Goal: Obtain resource: Download file/media

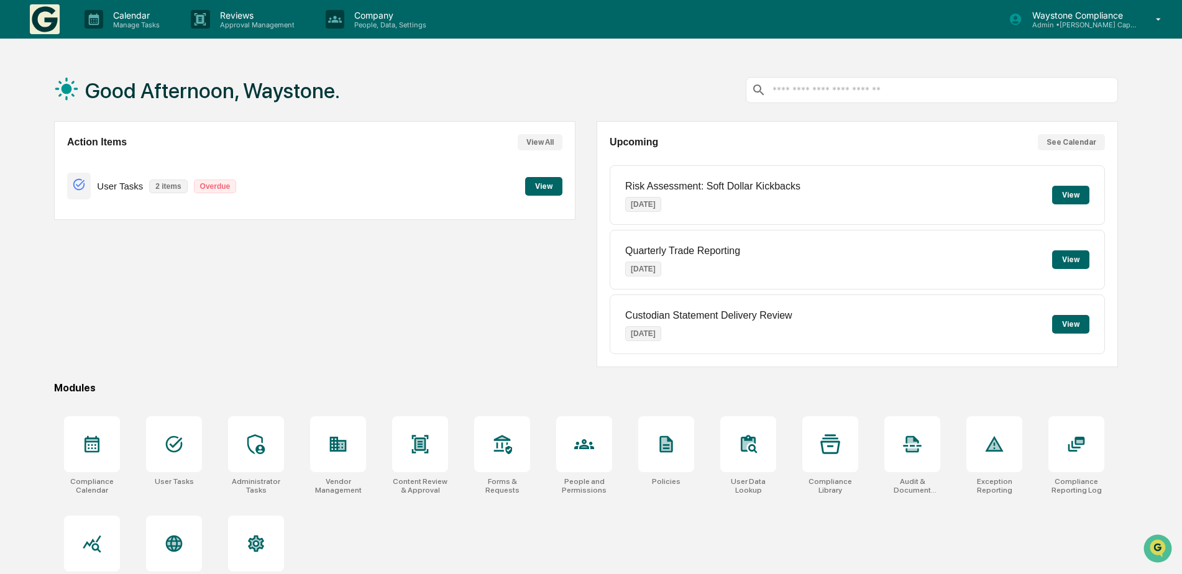
click at [548, 185] on button "View" at bounding box center [543, 186] width 37 height 19
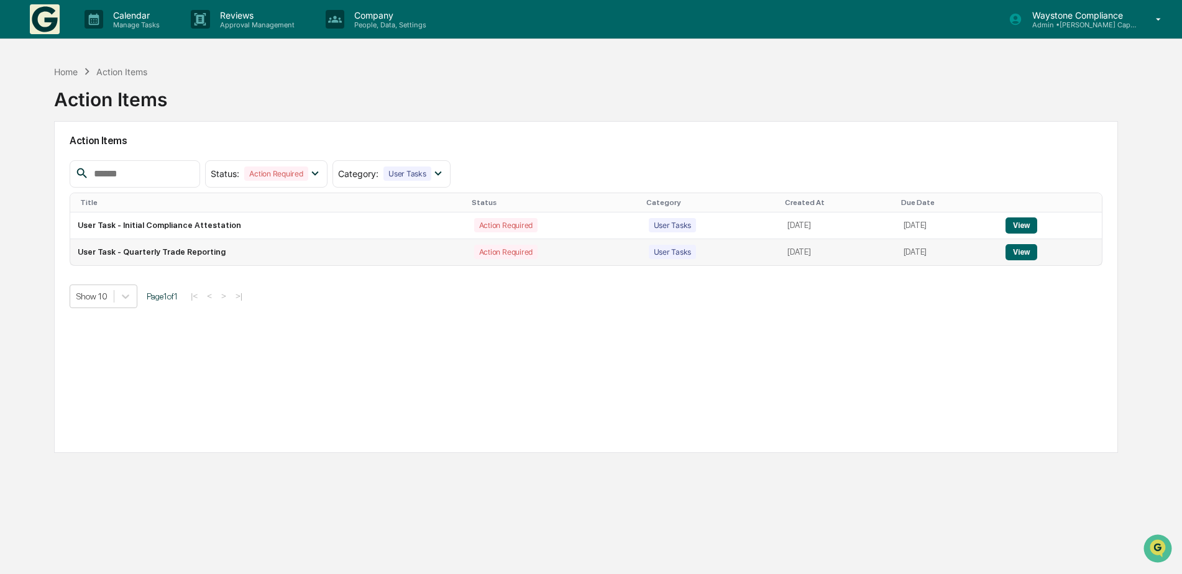
click at [1022, 256] on button "View" at bounding box center [1022, 252] width 32 height 16
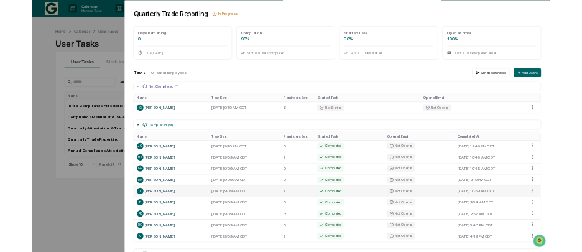
scroll to position [72, 0]
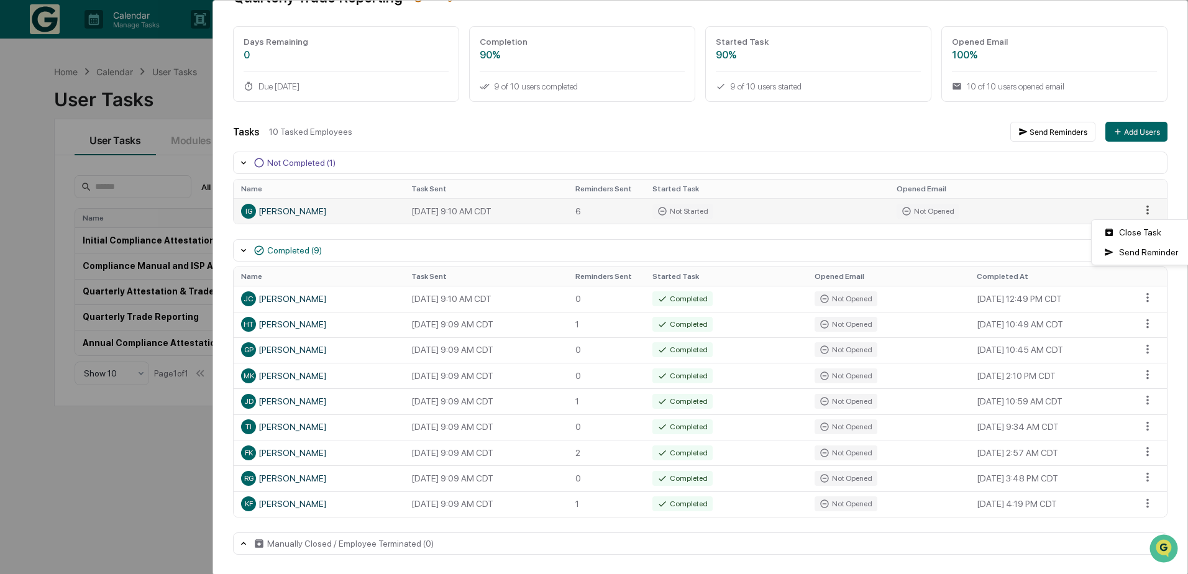
click at [1136, 211] on html "Calendar Manage Tasks Reviews Approval Management Company People, Data, Setting…" at bounding box center [594, 287] width 1188 height 574
click at [1148, 254] on div "Send Reminder" at bounding box center [1142, 252] width 94 height 20
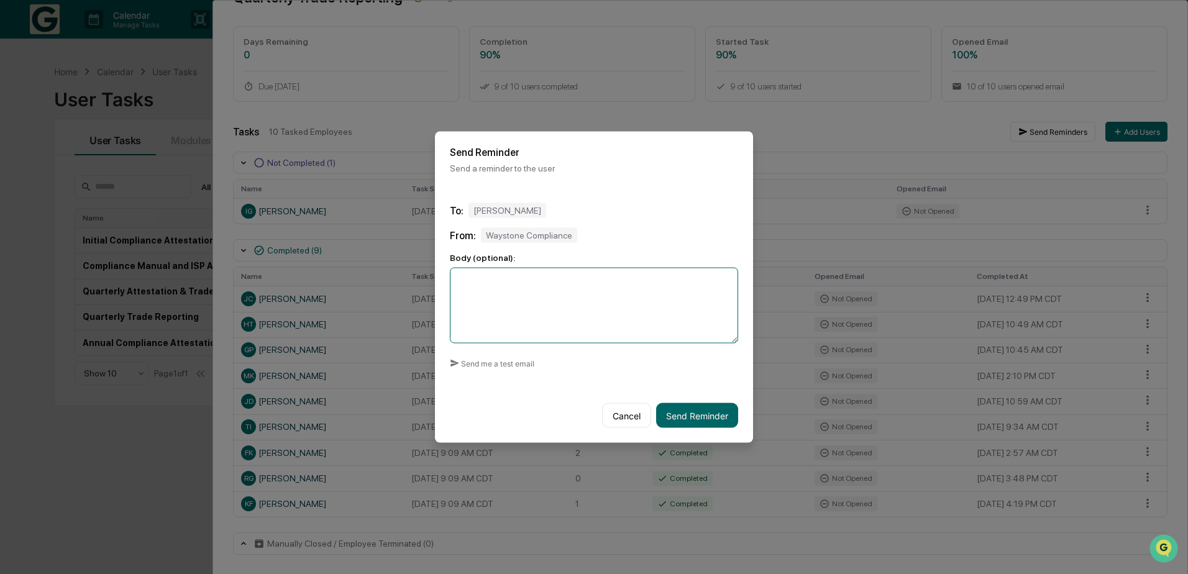
click at [541, 326] on textarea at bounding box center [594, 306] width 288 height 76
type textarea "*"
drag, startPoint x: 602, startPoint y: 312, endPoint x: 565, endPoint y: 310, distance: 37.3
click at [582, 307] on textarea "**********" at bounding box center [594, 306] width 288 height 76
drag, startPoint x: 549, startPoint y: 308, endPoint x: 581, endPoint y: 308, distance: 31.7
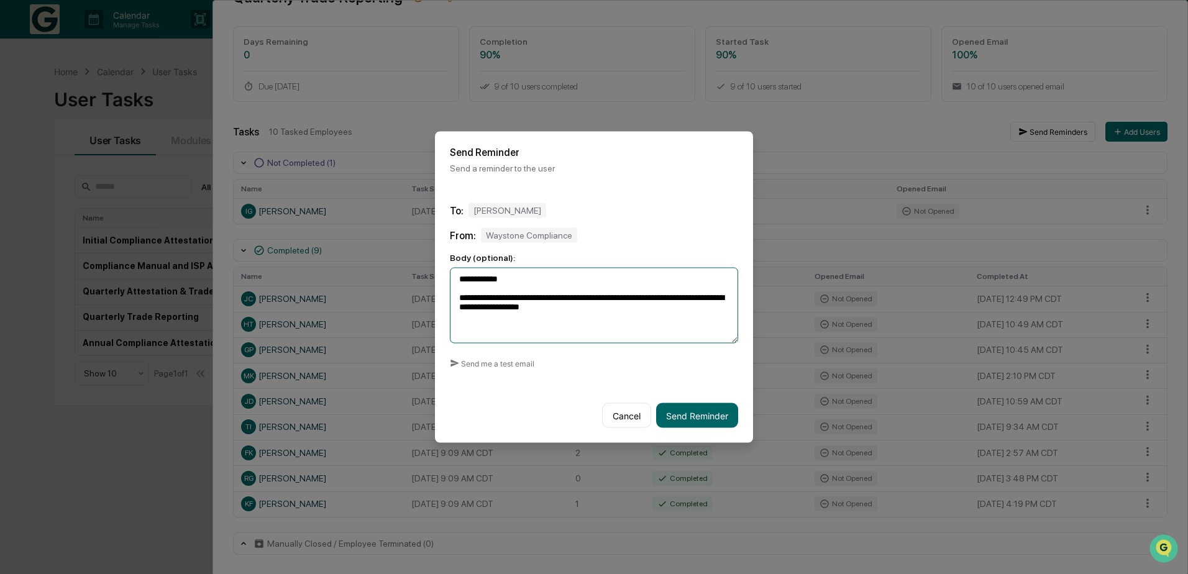
click at [581, 308] on textarea "**********" at bounding box center [594, 306] width 288 height 76
paste textarea "***"
type textarea "**********"
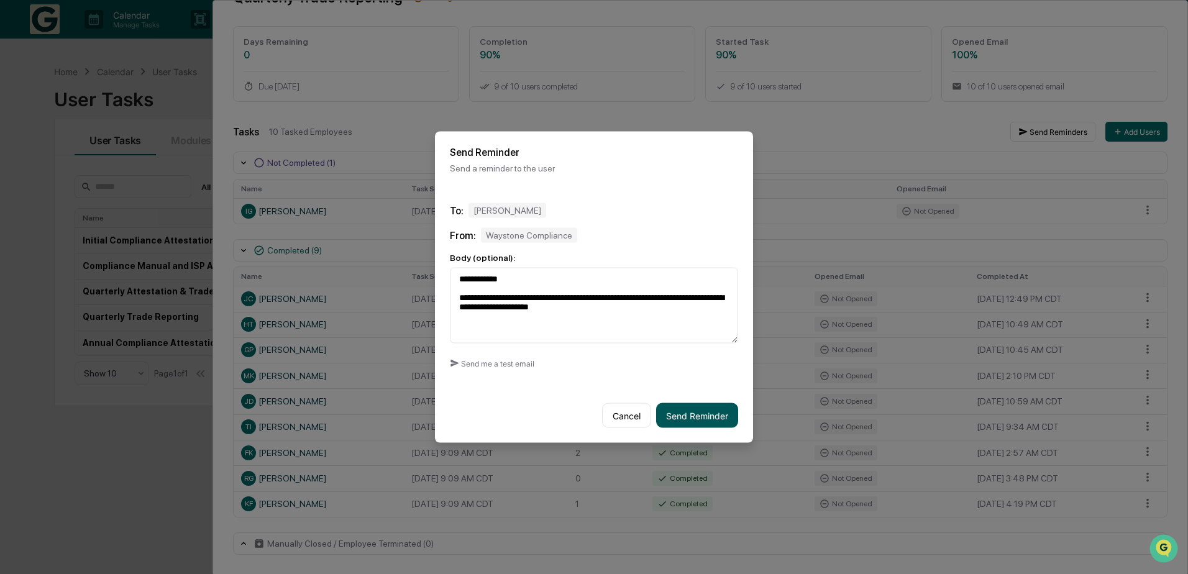
click at [697, 416] on button "Send Reminder" at bounding box center [697, 415] width 82 height 25
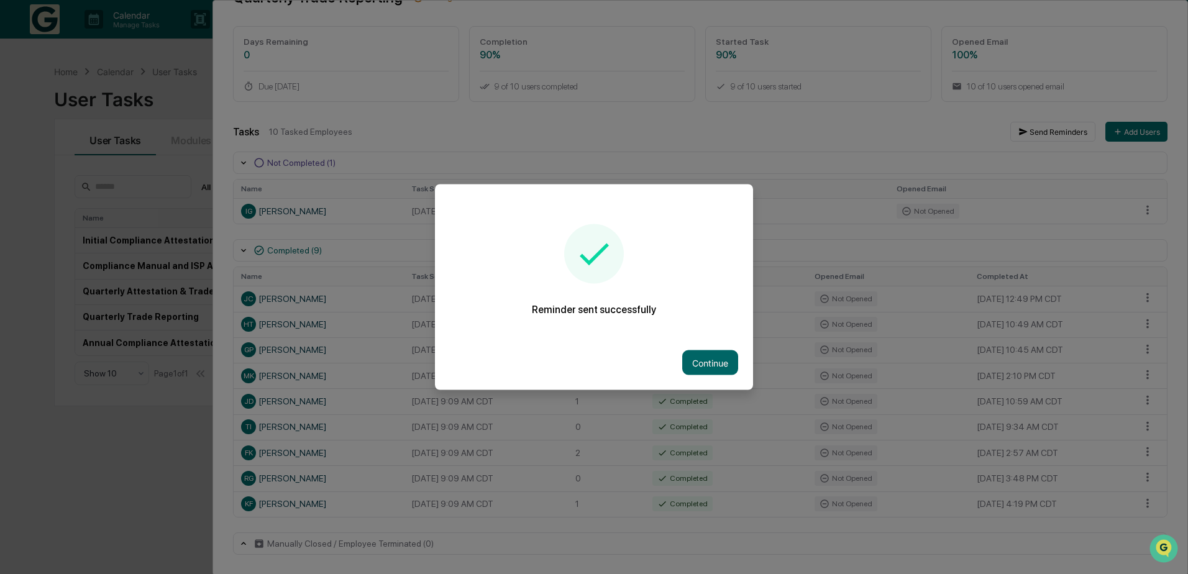
click at [914, 156] on div at bounding box center [594, 287] width 1188 height 574
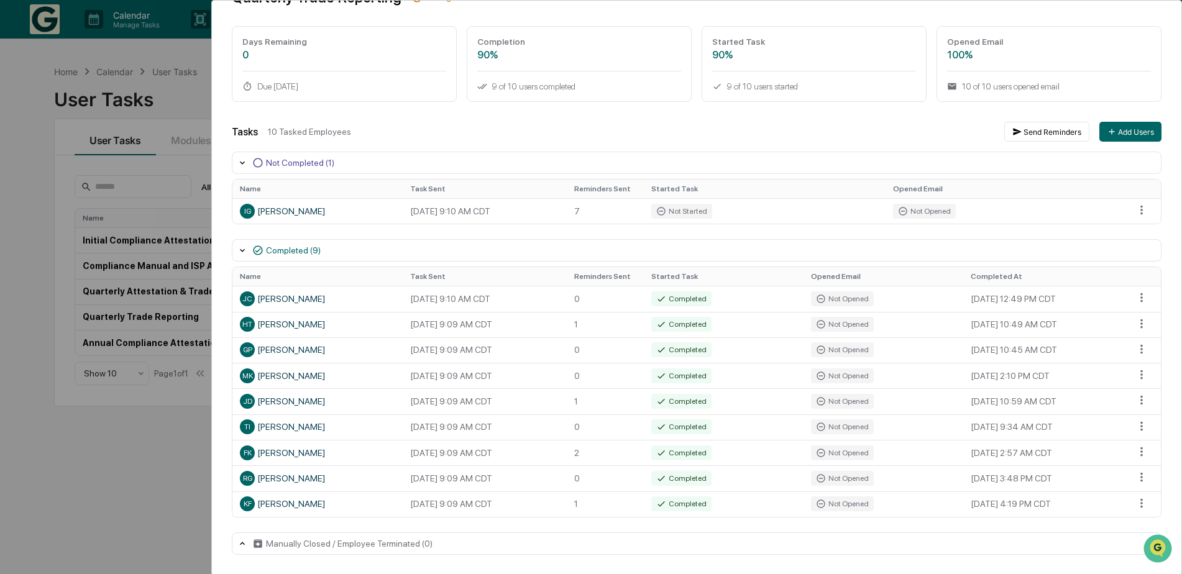
scroll to position [0, 0]
click at [282, 282] on th "Name" at bounding box center [317, 276] width 170 height 19
click at [1135, 300] on html "Calendar Manage Tasks Reviews Approval Management Company People, Data, Setting…" at bounding box center [591, 287] width 1182 height 574
click at [685, 298] on html "Calendar Manage Tasks Reviews Approval Management Company People, Data, Setting…" at bounding box center [591, 287] width 1182 height 574
click at [1137, 296] on html "Calendar Manage Tasks Reviews Approval Management Company People, Data, Setting…" at bounding box center [591, 287] width 1182 height 574
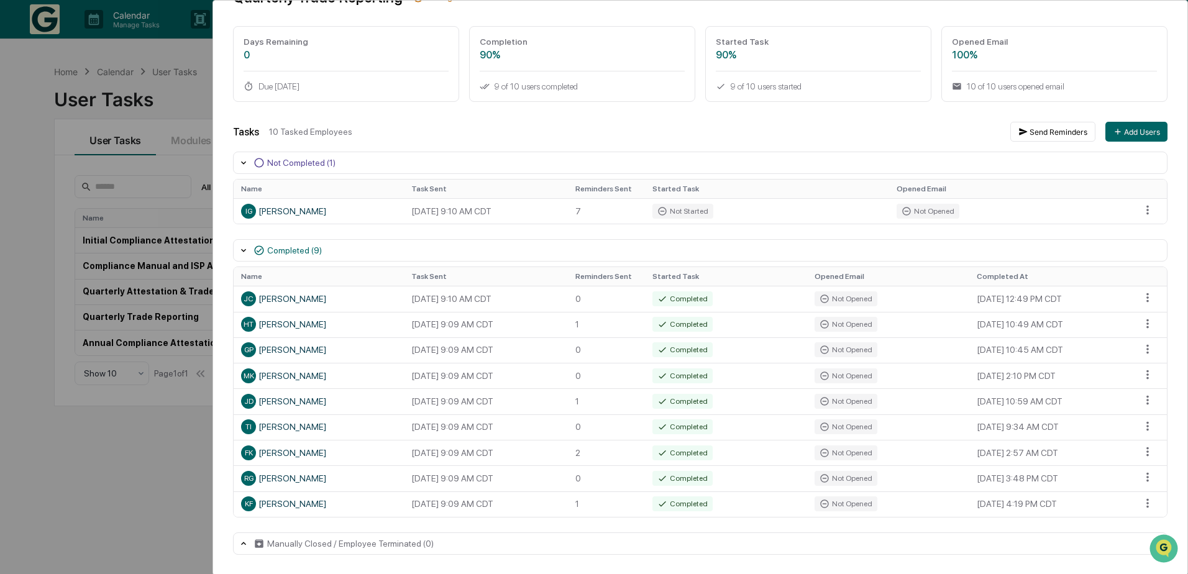
click at [278, 300] on html "Calendar Manage Tasks Reviews Approval Management Company People, Data, Setting…" at bounding box center [594, 287] width 1188 height 574
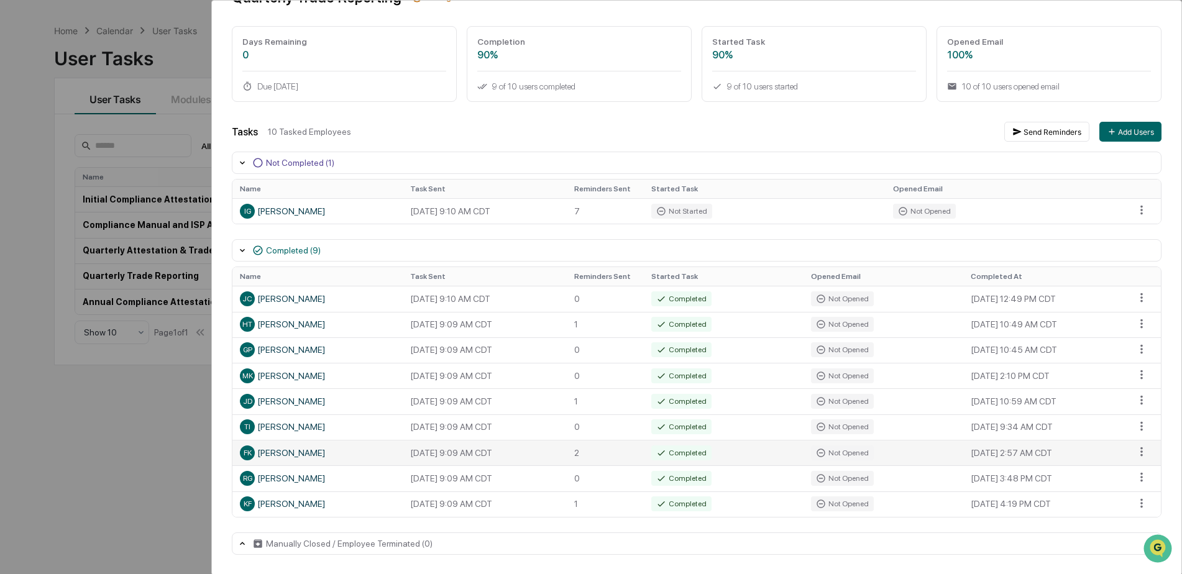
scroll to position [59, 0]
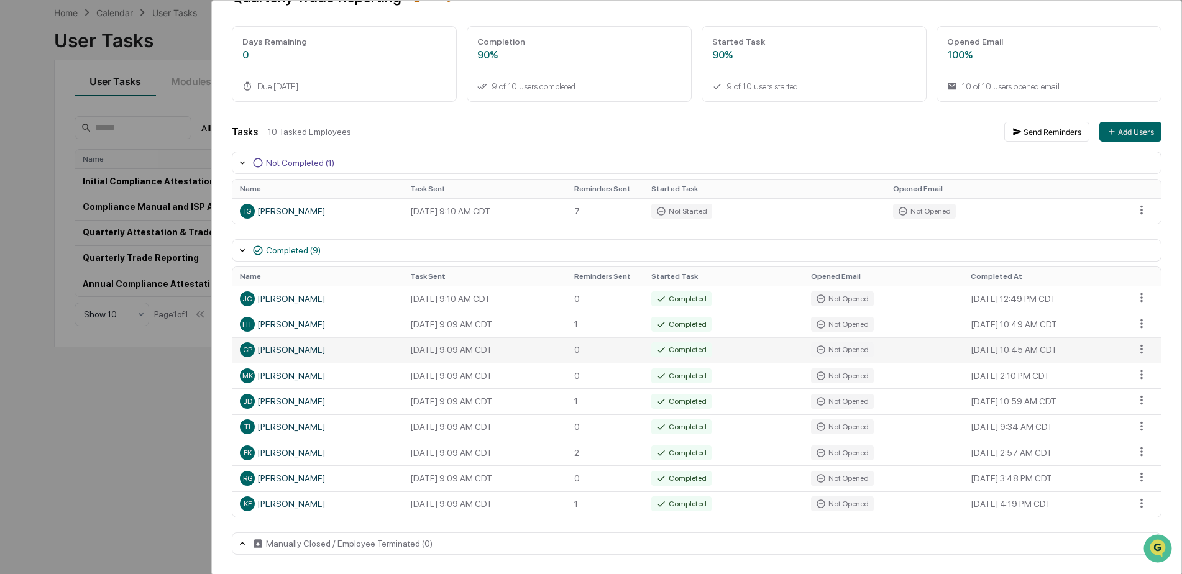
click at [449, 354] on td "[DATE] 9:09 AM CDT" at bounding box center [485, 349] width 164 height 25
click at [689, 350] on div "Completed" at bounding box center [681, 349] width 60 height 15
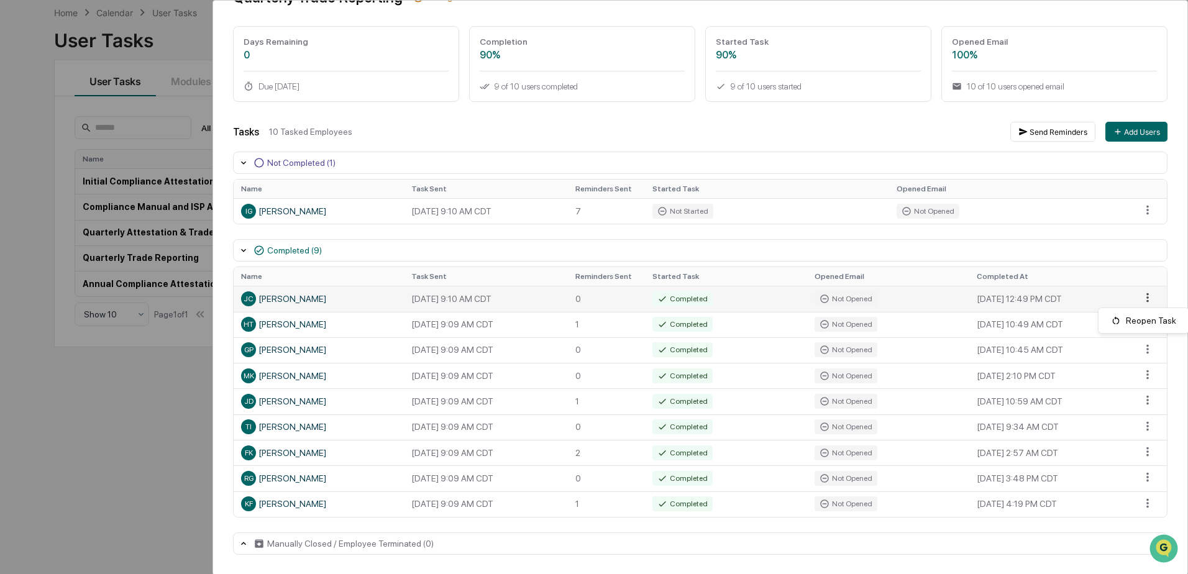
click at [1138, 301] on html "Calendar Manage Tasks Reviews Approval Management Company People, Data, Setting…" at bounding box center [594, 228] width 1188 height 574
click at [1140, 352] on html "Calendar Manage Tasks Reviews Approval Management Company People, Data, Setting…" at bounding box center [594, 228] width 1188 height 574
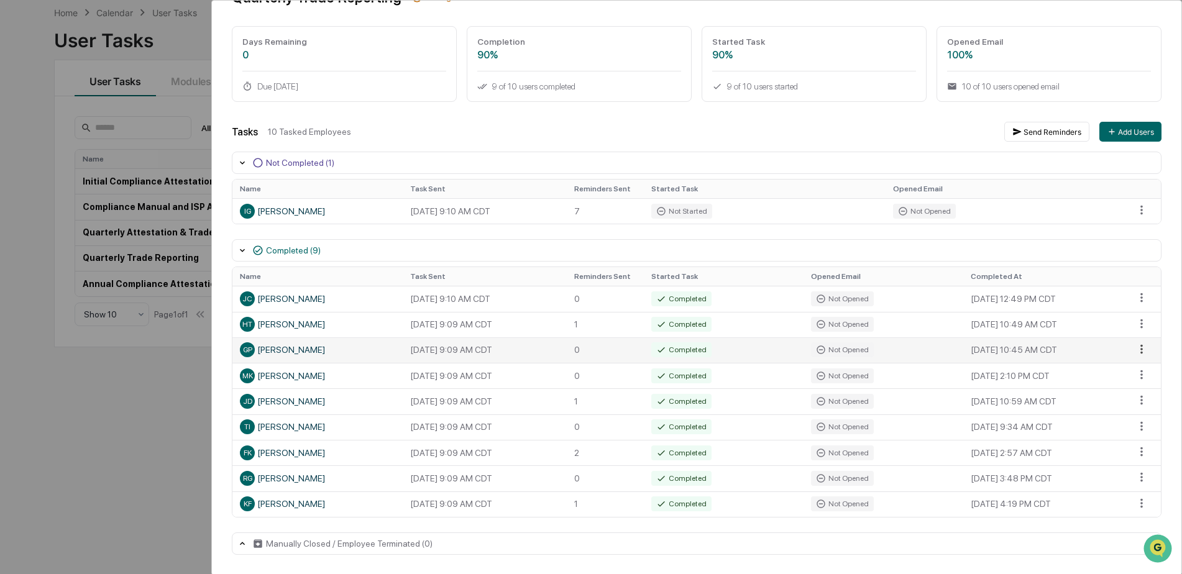
click at [1135, 349] on html "Calendar Manage Tasks Reviews Approval Management Company People, Data, Setting…" at bounding box center [591, 228] width 1182 height 574
drag, startPoint x: 1183, startPoint y: 88, endPoint x: 1185, endPoint y: 47, distance: 40.4
click at [1182, 47] on html "Calendar Manage Tasks Reviews Approval Management Company People, Data, Setting…" at bounding box center [591, 228] width 1182 height 574
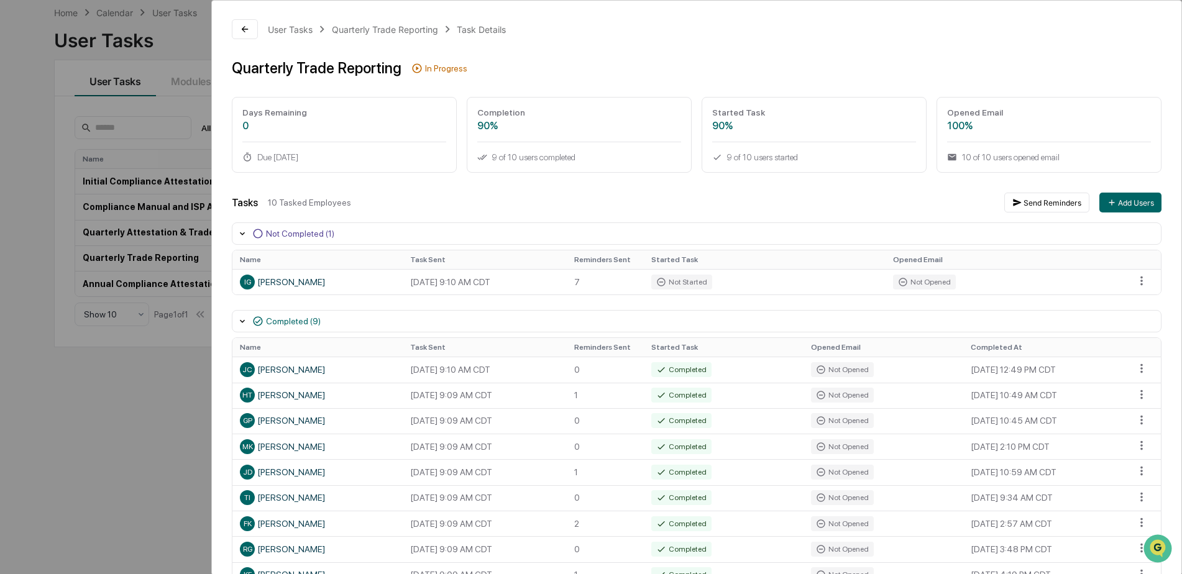
scroll to position [0, 0]
click at [256, 24] on button at bounding box center [245, 31] width 26 height 20
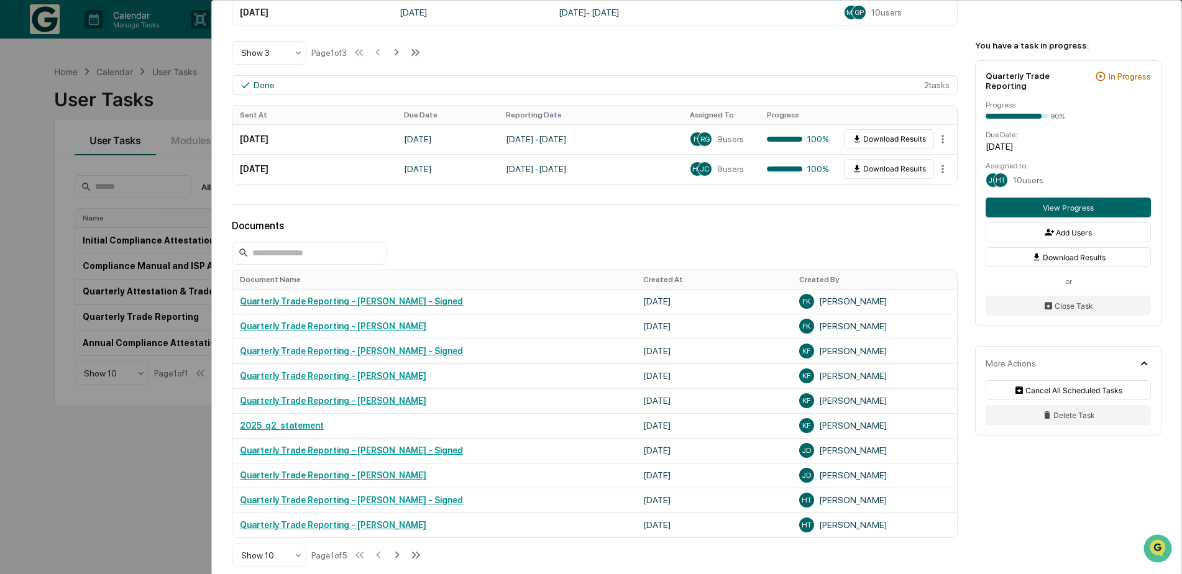
scroll to position [622, 0]
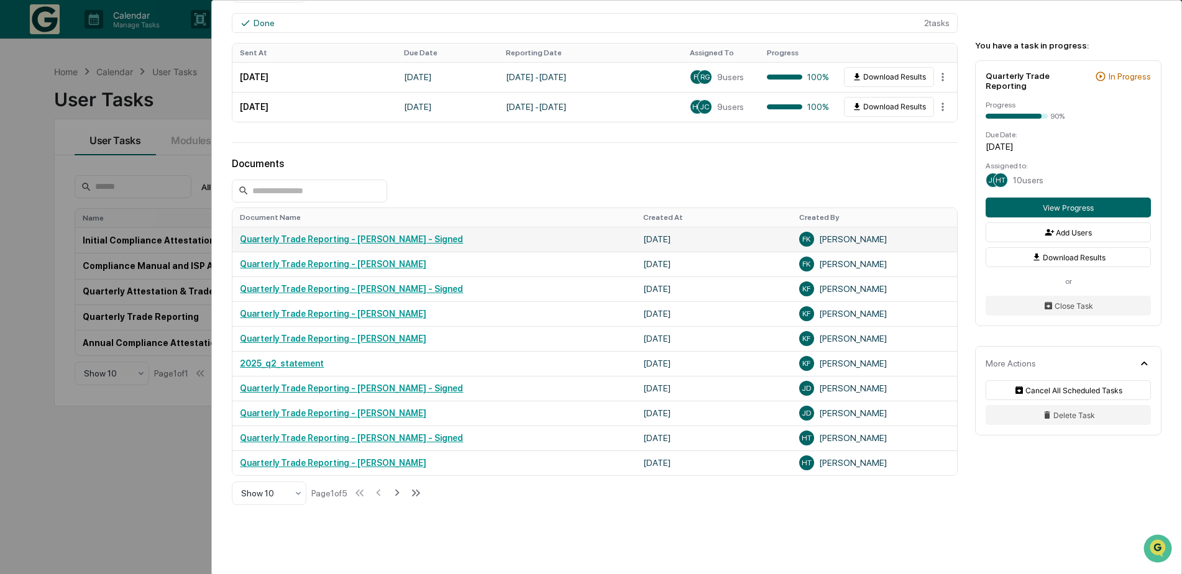
click at [295, 242] on link "Quarterly Trade Reporting - [PERSON_NAME] - Signed" at bounding box center [351, 239] width 223 height 10
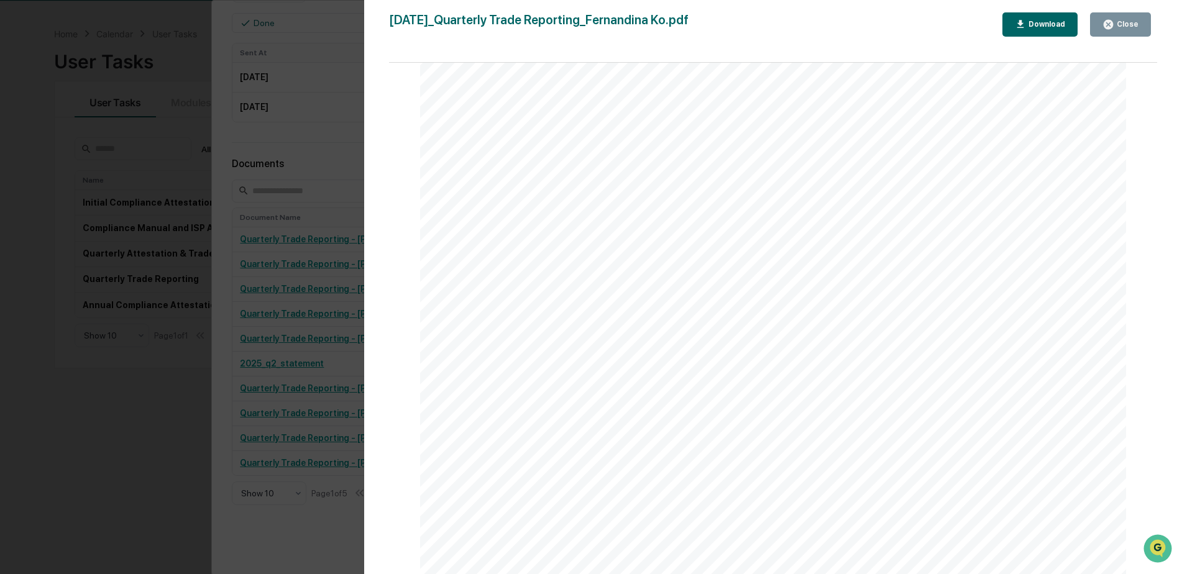
scroll to position [59, 0]
click at [1017, 32] on button "Download" at bounding box center [1041, 24] width 76 height 24
click at [1113, 32] on button "Close" at bounding box center [1120, 24] width 61 height 24
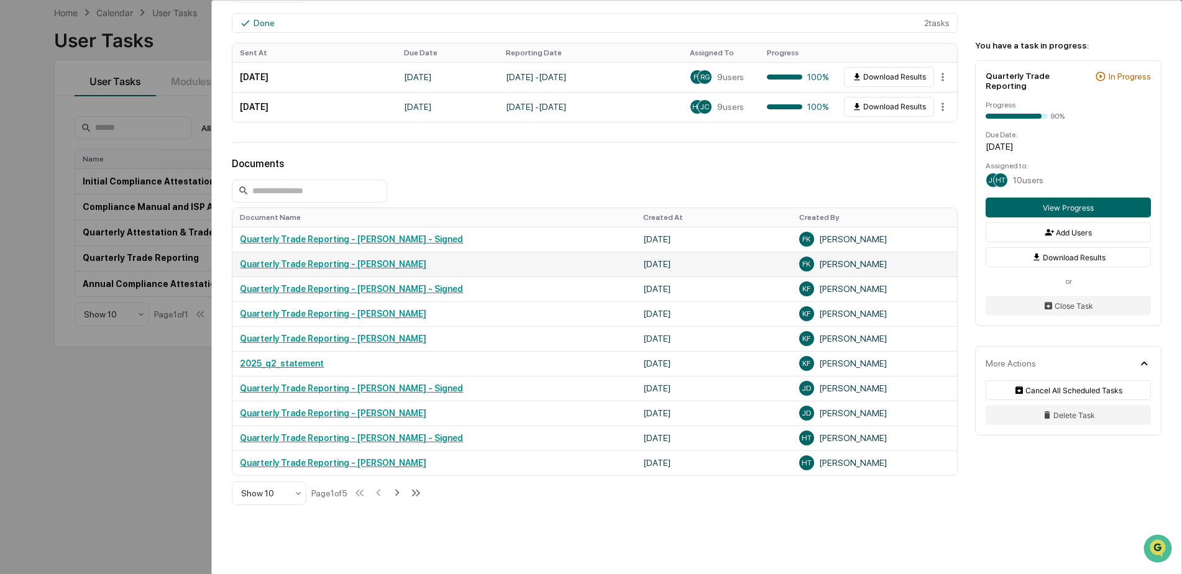
click at [380, 265] on link "Quarterly Trade Reporting - [PERSON_NAME]" at bounding box center [333, 264] width 186 height 10
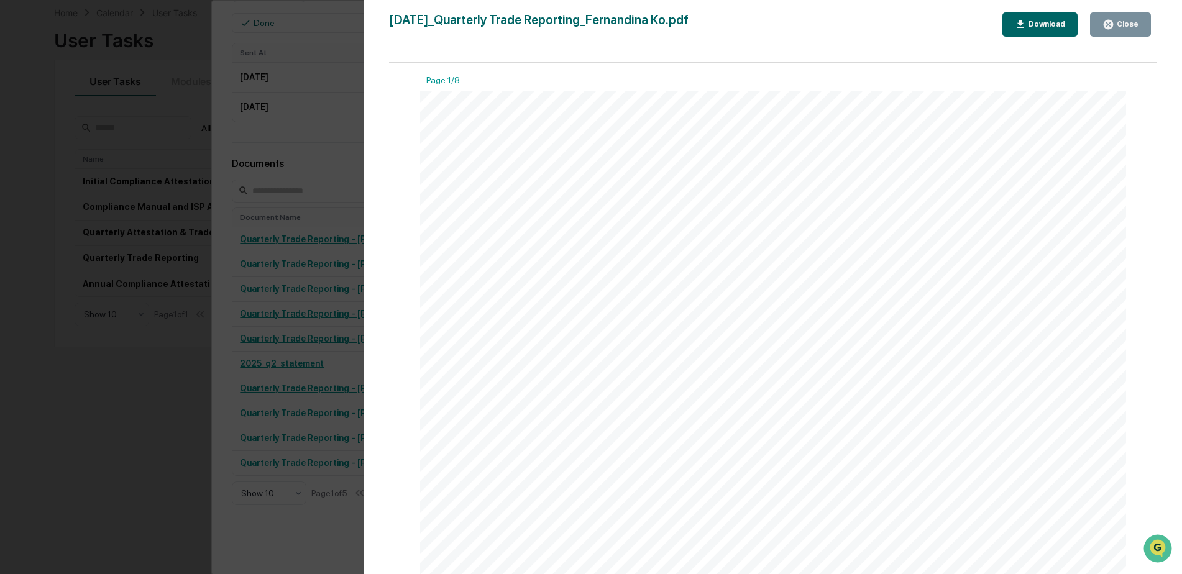
click at [1037, 21] on div "Download" at bounding box center [1045, 24] width 39 height 9
click at [293, 56] on div "Version History [DATE] 07:56 AM [PERSON_NAME] [DATE]_Quarterly Trade Reporting_…" at bounding box center [591, 287] width 1182 height 574
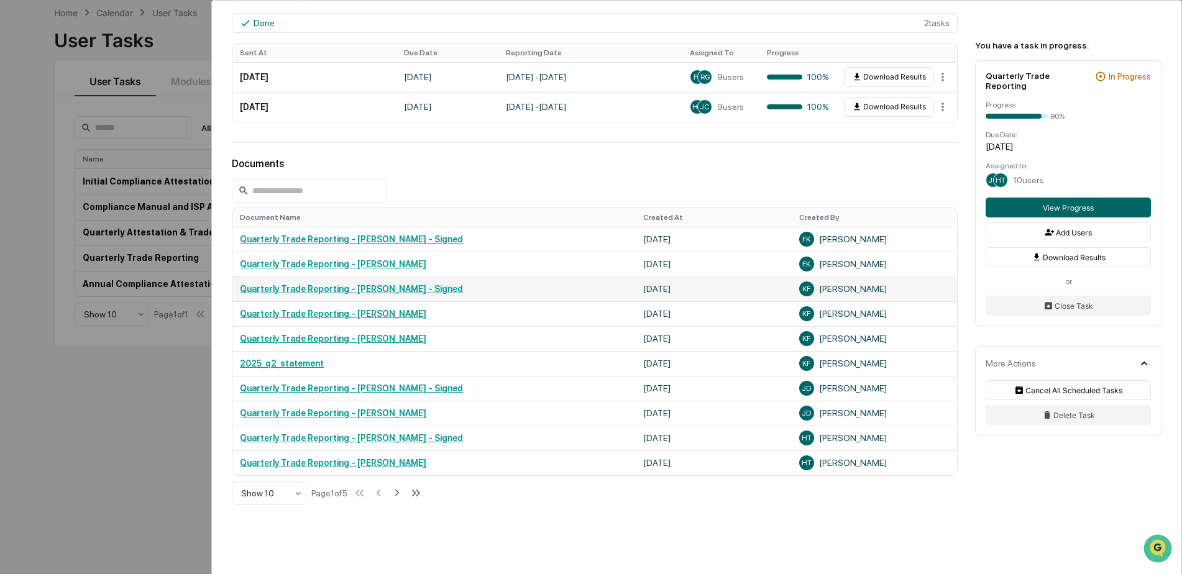
click at [285, 289] on link "Quarterly Trade Reporting - [PERSON_NAME] - Signed" at bounding box center [351, 289] width 223 height 10
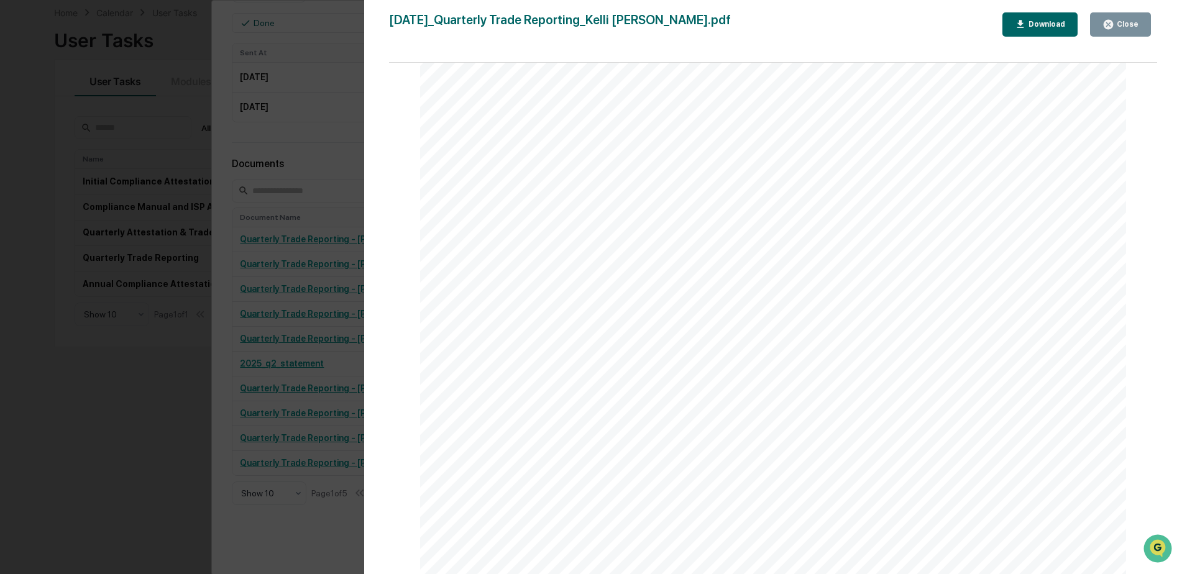
scroll to position [16243, 0]
drag, startPoint x: 1154, startPoint y: 238, endPoint x: 22, endPoint y: 22, distance: 1152.8
click at [1050, 27] on div "Download" at bounding box center [1045, 24] width 39 height 9
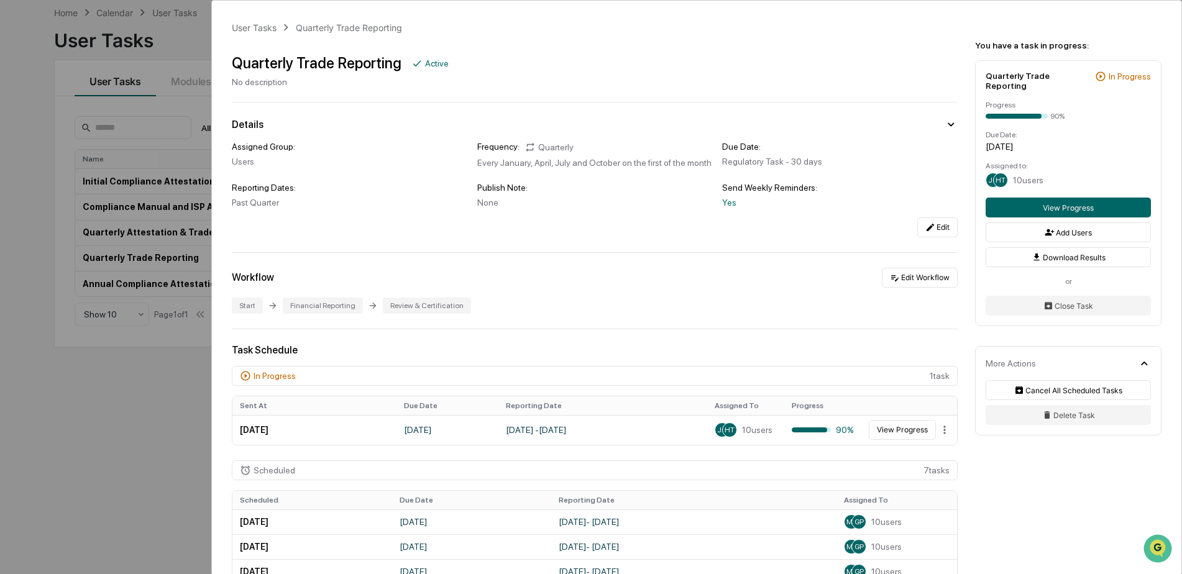
scroll to position [752, 0]
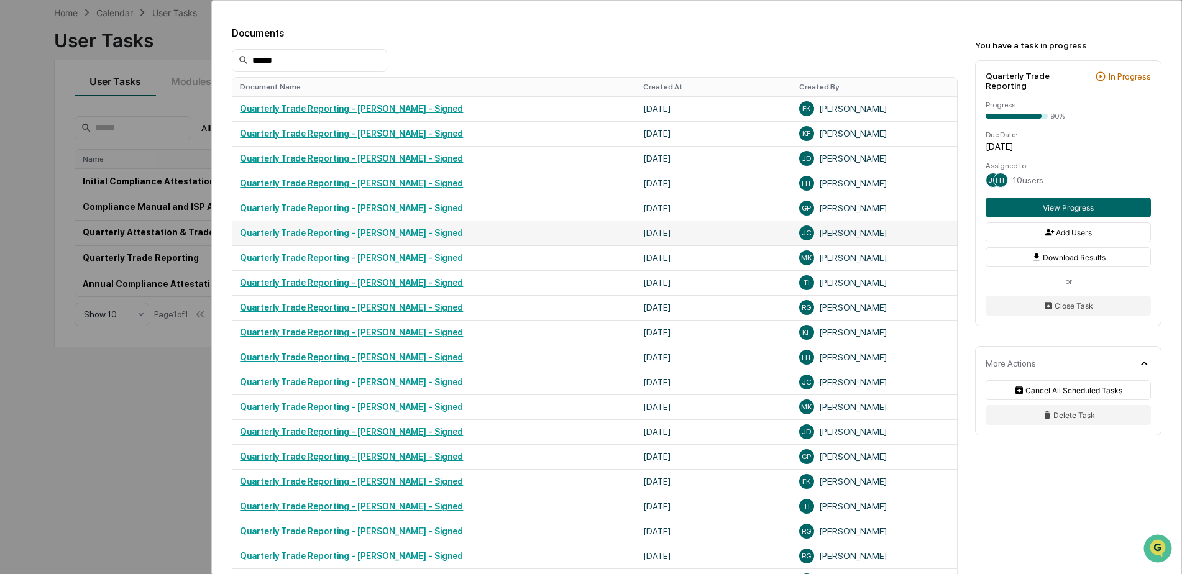
click at [406, 232] on link "Quarterly Trade Reporting - Jon Coquia - Signed" at bounding box center [351, 233] width 223 height 10
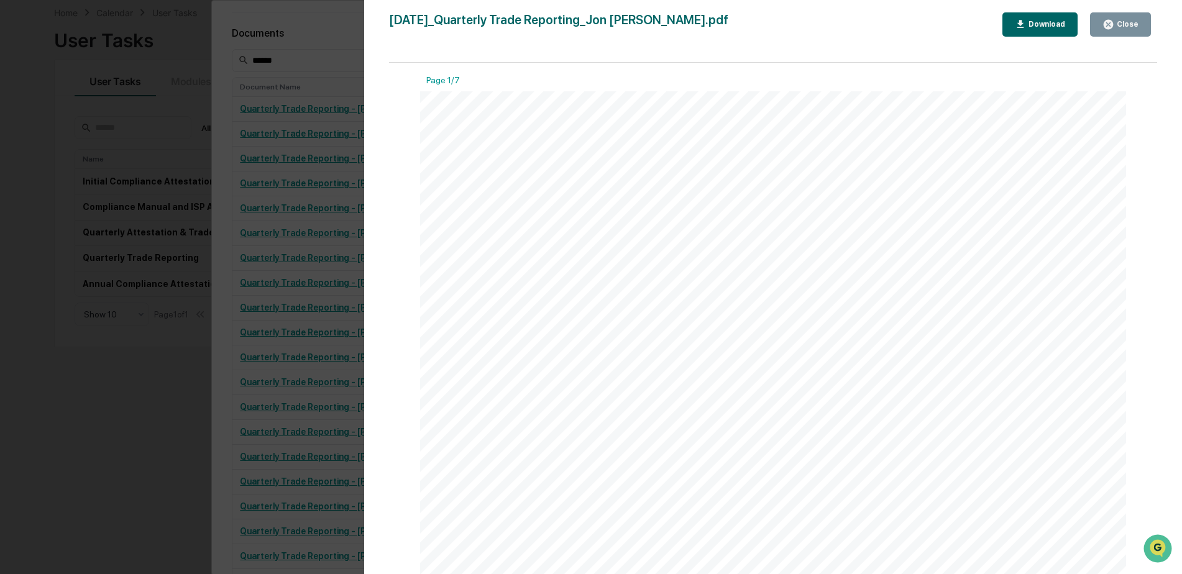
click at [1057, 22] on div "Download" at bounding box center [1045, 24] width 39 height 9
click at [1119, 18] on button "Close" at bounding box center [1120, 24] width 61 height 24
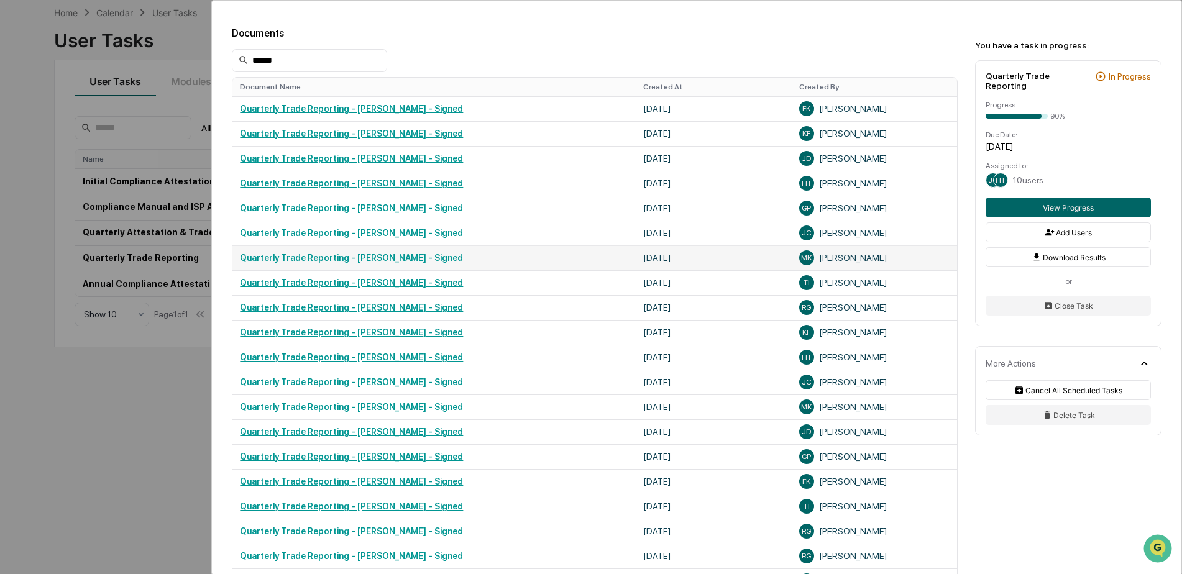
click at [408, 262] on link "Quarterly Trade Reporting - Michael Kim - Signed" at bounding box center [351, 258] width 223 height 10
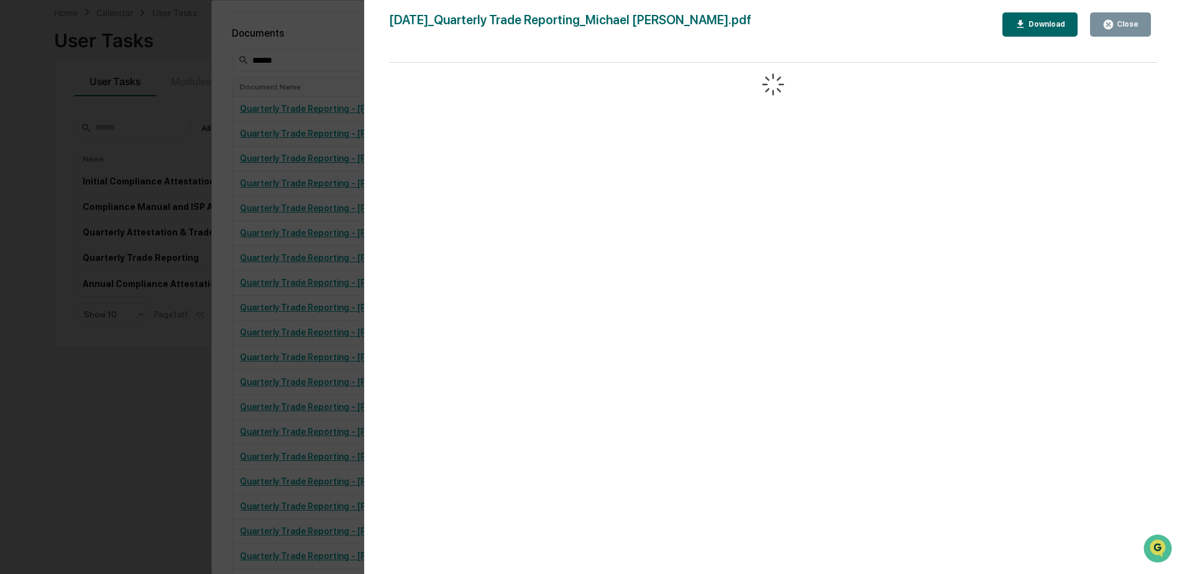
click at [1032, 30] on div "Download" at bounding box center [1040, 25] width 51 height 12
click at [733, 43] on div "2025-07-18_Quarterly Trade Reporting_Michael Kim.pdf Close Download Page 1/14 J…" at bounding box center [773, 299] width 768 height 574
click at [1111, 24] on icon "button" at bounding box center [1109, 25] width 12 height 12
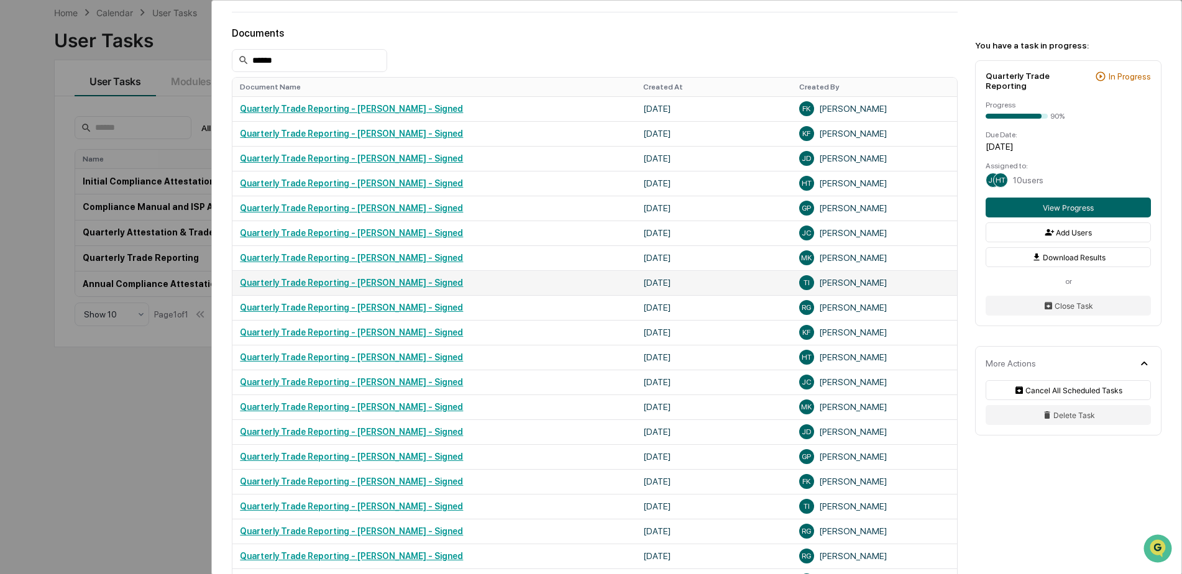
click at [351, 286] on link "Quarterly Trade Reporting - Thomas Ikeda - Signed" at bounding box center [351, 283] width 223 height 10
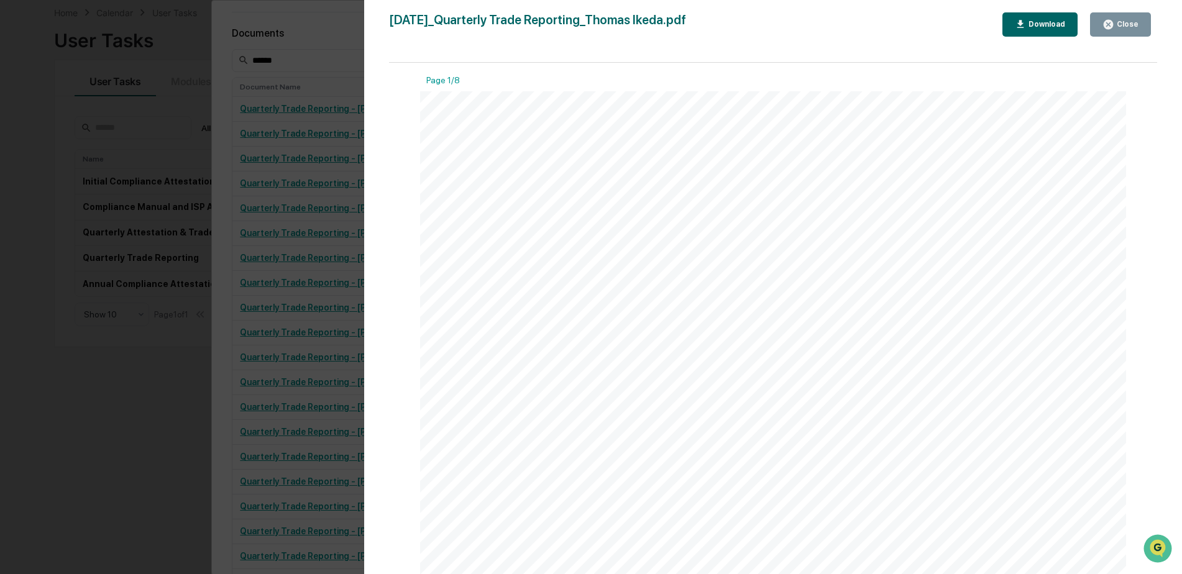
click at [1032, 26] on div "Download" at bounding box center [1045, 24] width 39 height 9
click at [1127, 22] on div "Close" at bounding box center [1126, 24] width 24 height 9
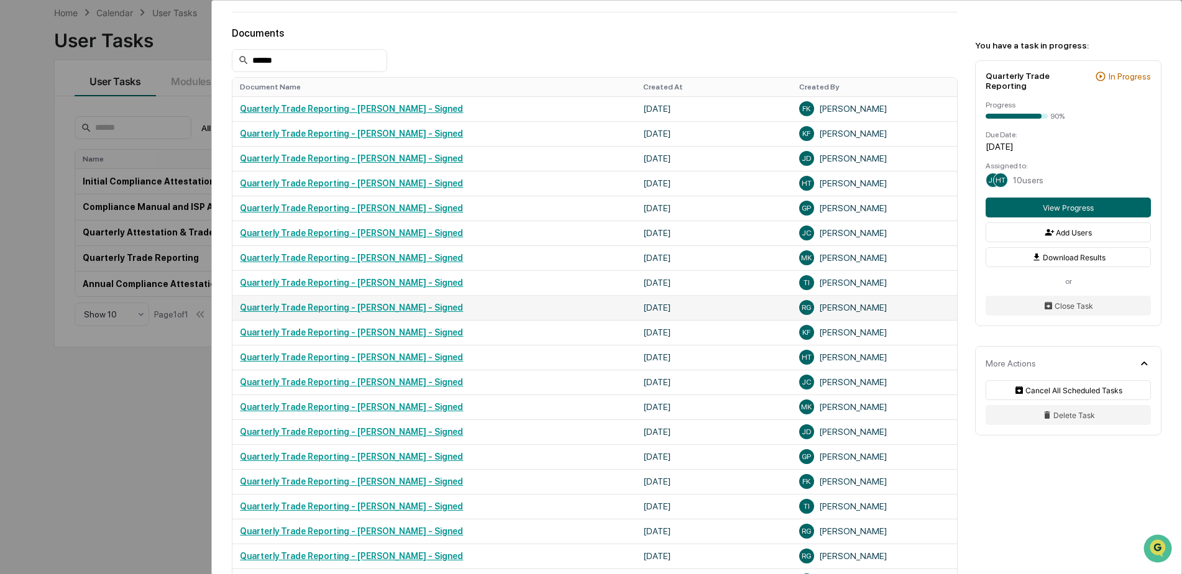
click at [418, 304] on link "Quarterly Trade Reporting - Rohan Gandhi - Signed" at bounding box center [351, 308] width 223 height 10
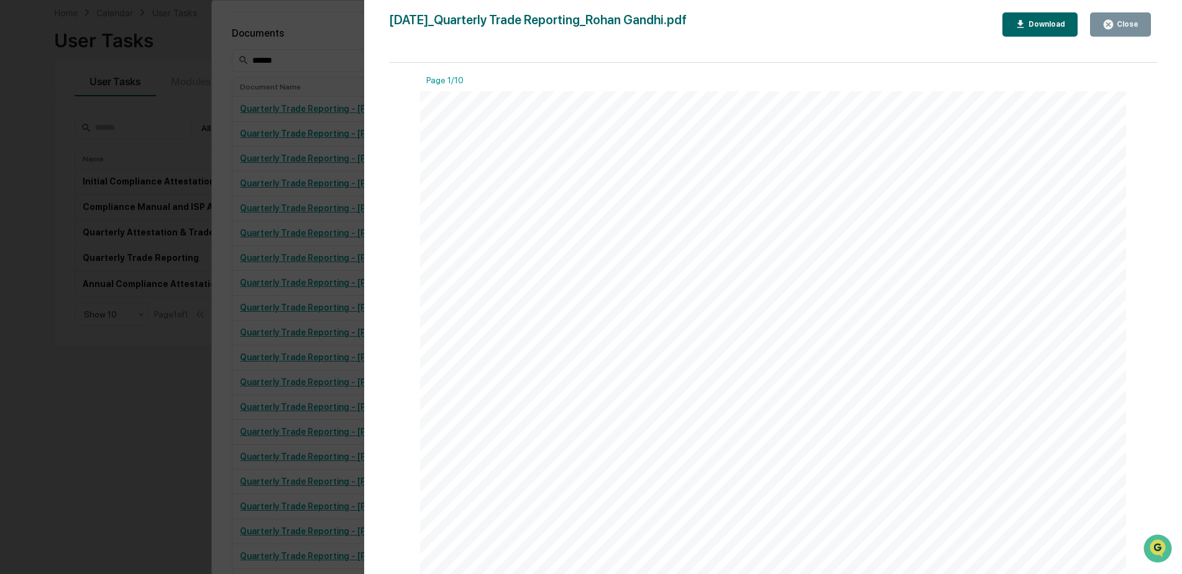
click at [1060, 22] on div "Download" at bounding box center [1045, 24] width 39 height 9
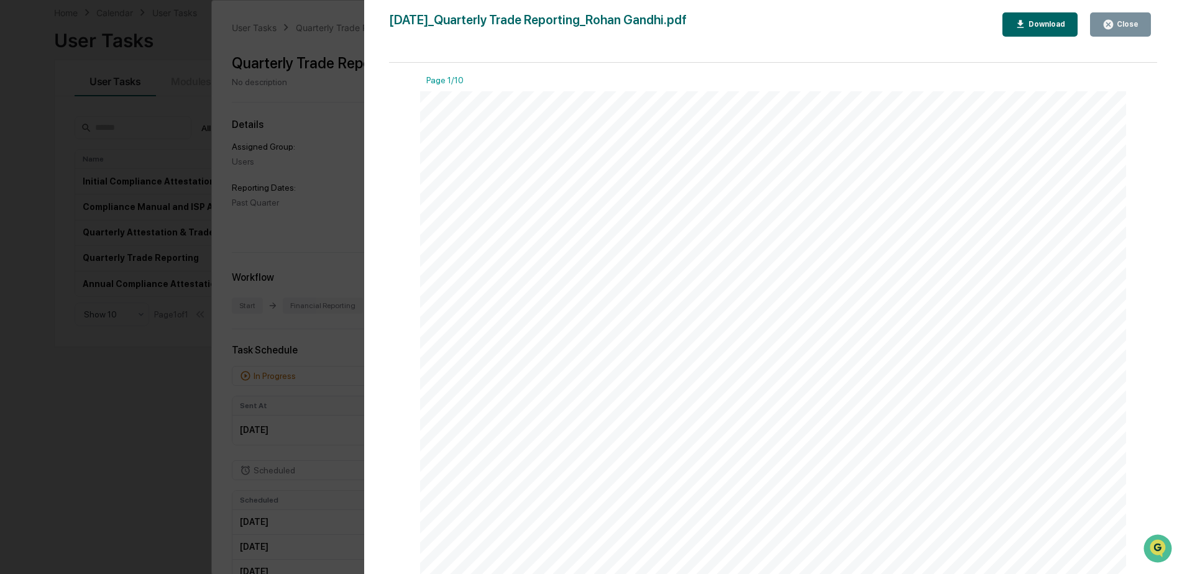
scroll to position [752, 0]
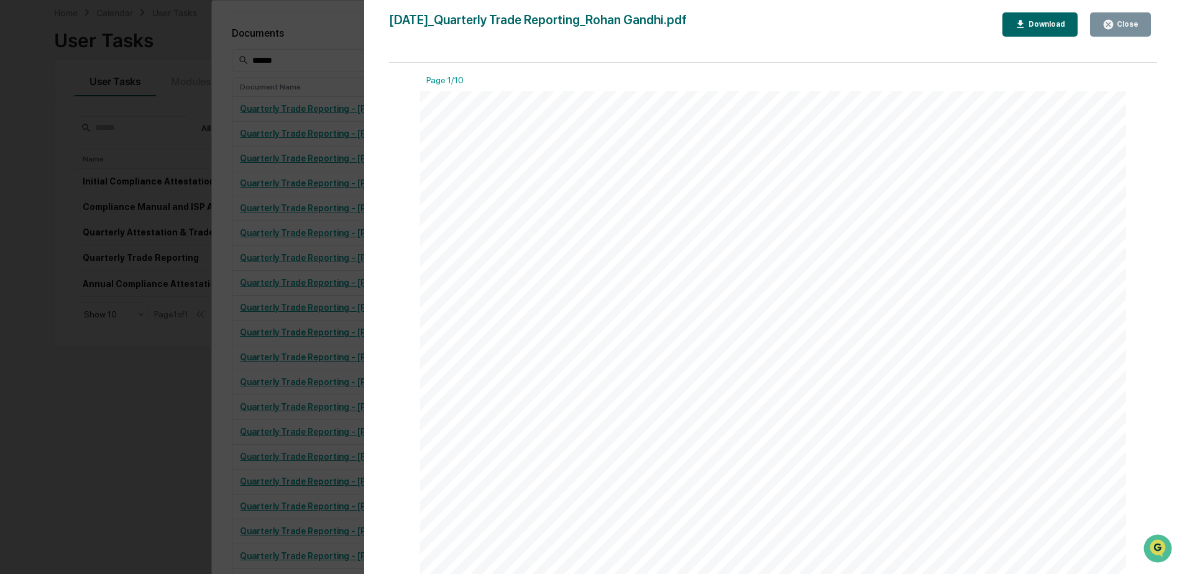
click at [64, 446] on div "Version History 07/14/2025, 08:48 PM Rohan Gandhi 2025-07-14_Quarterly Trade Re…" at bounding box center [591, 287] width 1182 height 574
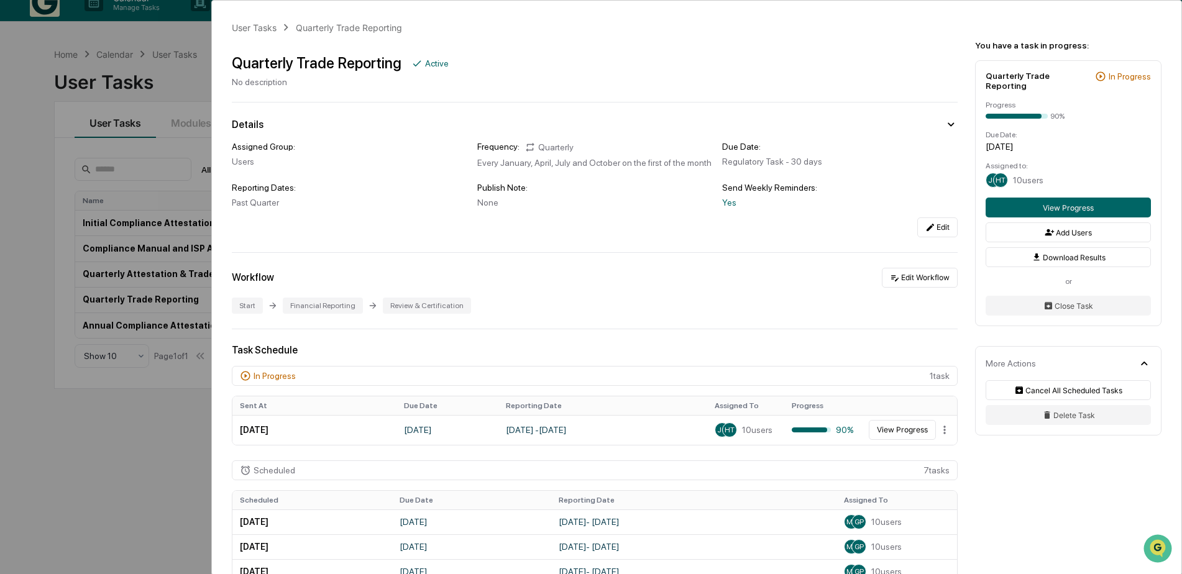
scroll to position [0, 0]
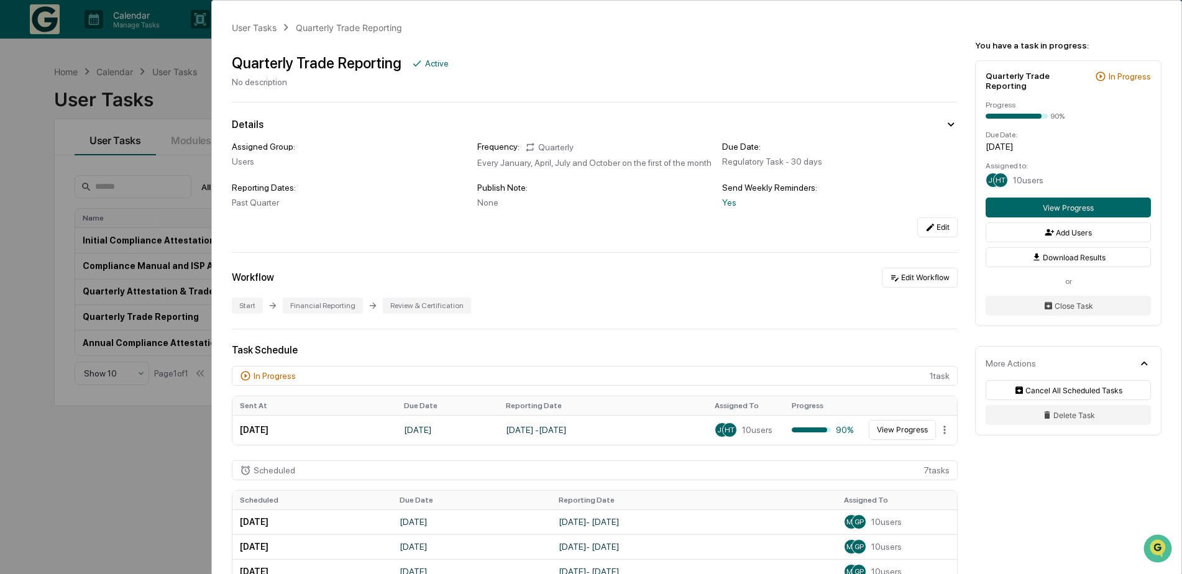
click at [24, 108] on div "User Tasks Quarterly Trade Reporting Quarterly Trade Reporting Active No descri…" at bounding box center [591, 287] width 1182 height 574
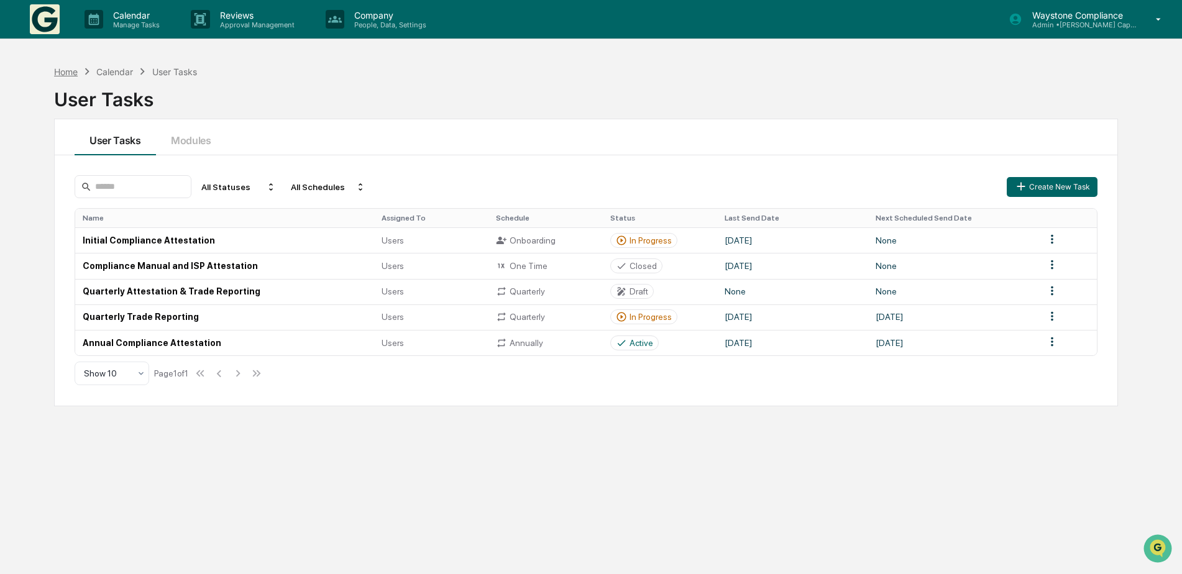
click at [66, 73] on div "Home" at bounding box center [66, 72] width 24 height 11
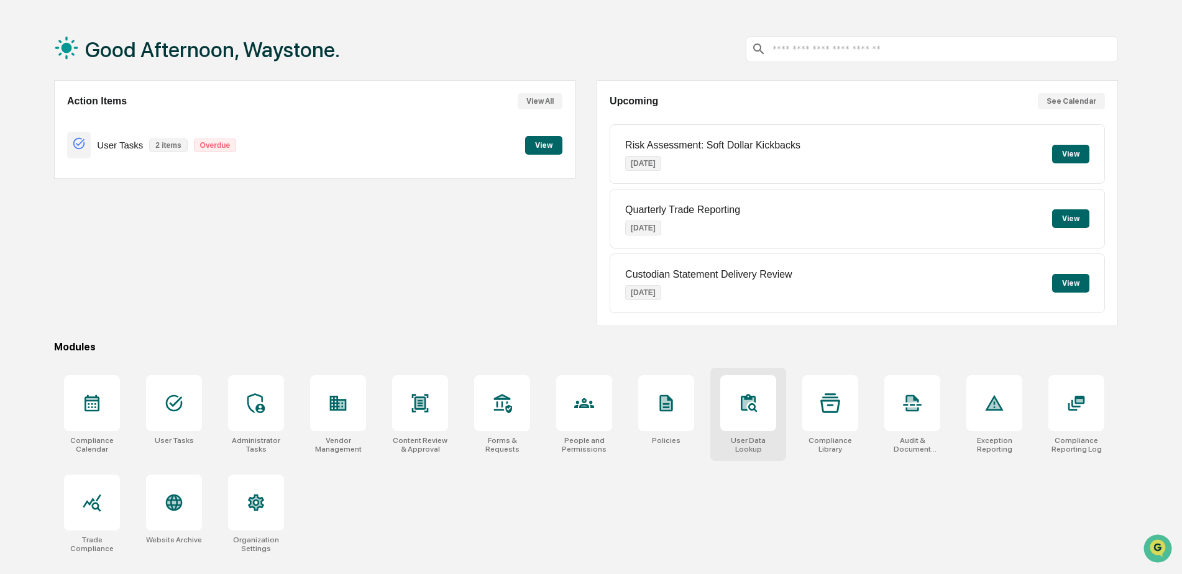
scroll to position [59, 0]
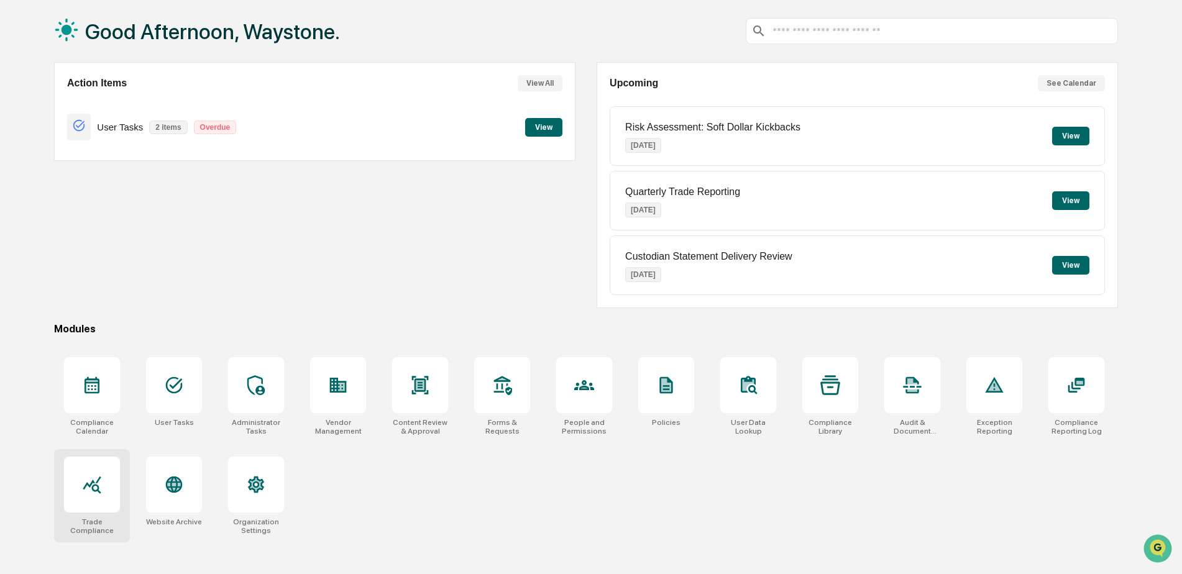
click at [103, 490] on div at bounding box center [92, 485] width 56 height 56
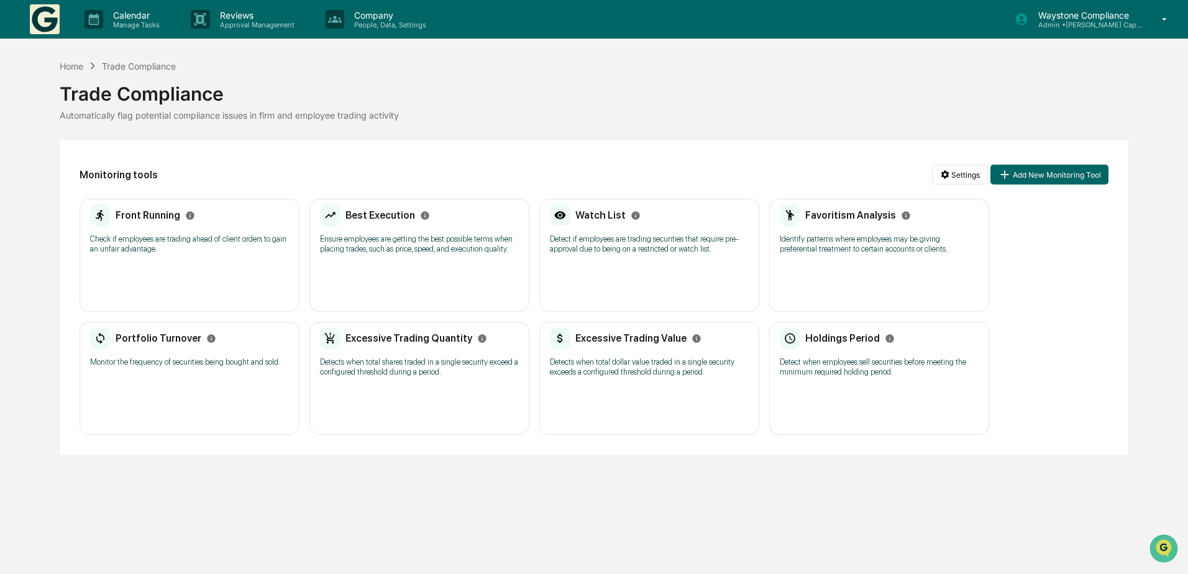
click at [39, 19] on img at bounding box center [45, 19] width 30 height 30
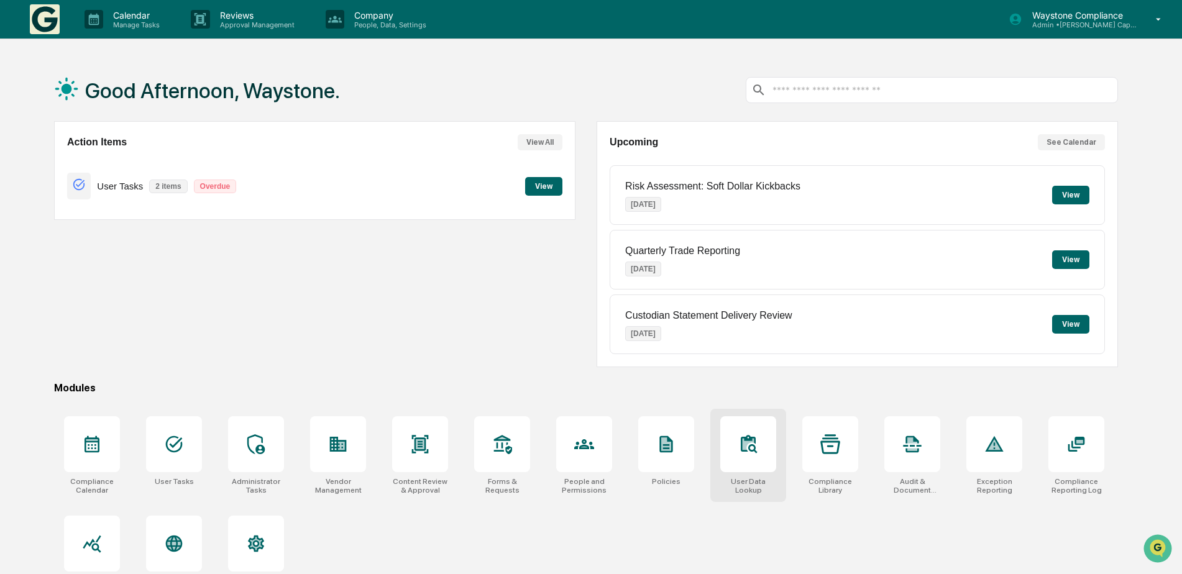
click at [756, 472] on div at bounding box center [748, 444] width 56 height 56
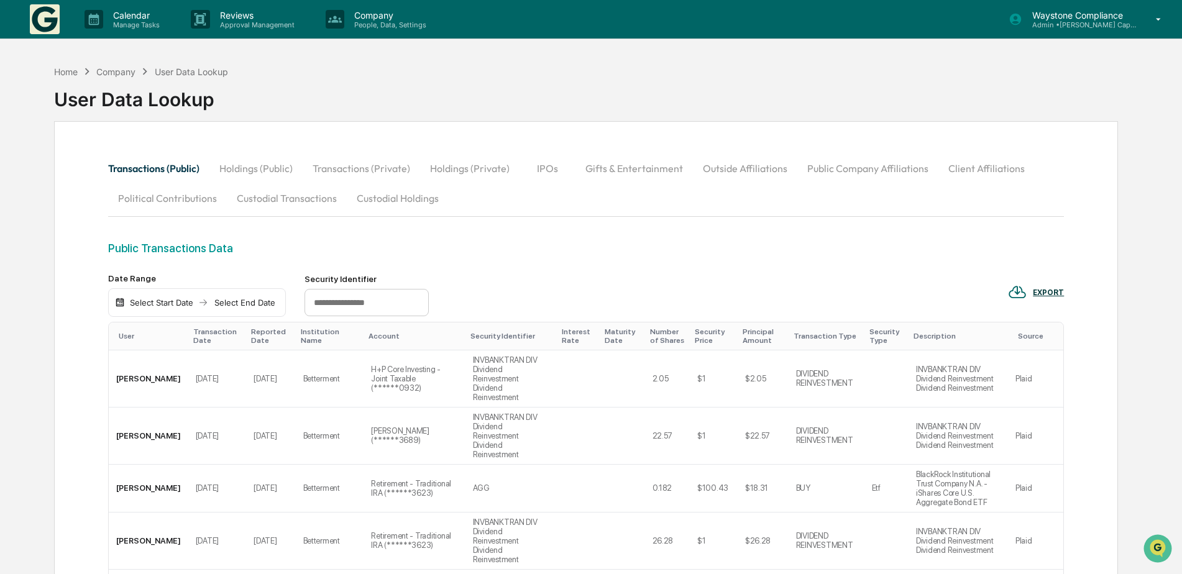
click at [126, 303] on div "Select Start Date Select End Date" at bounding box center [197, 302] width 178 height 29
click at [117, 304] on img at bounding box center [120, 303] width 10 height 10
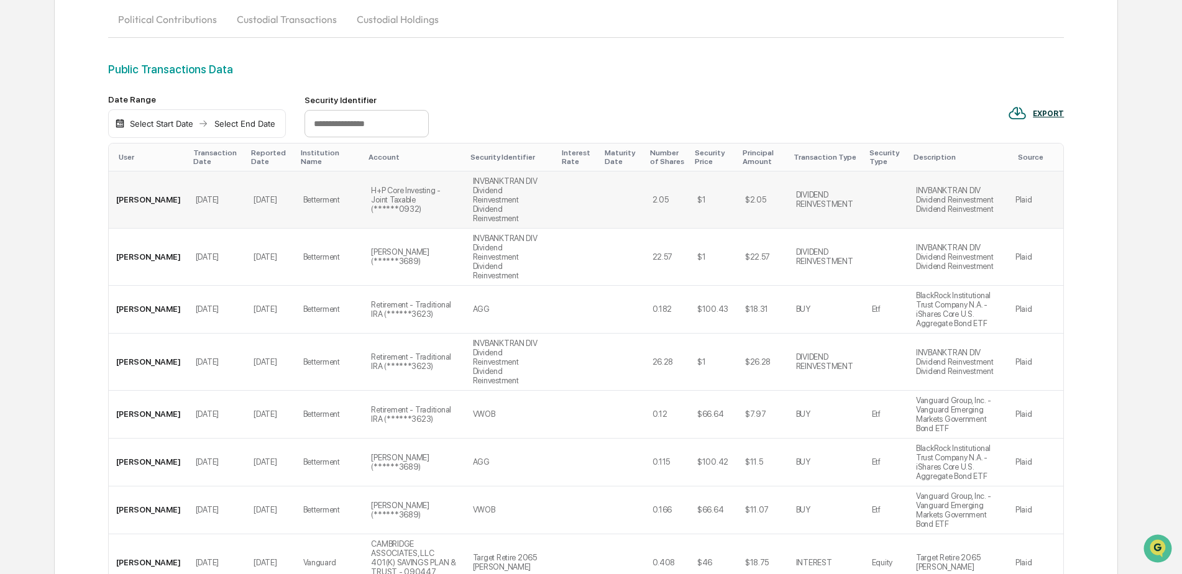
scroll to position [186, 0]
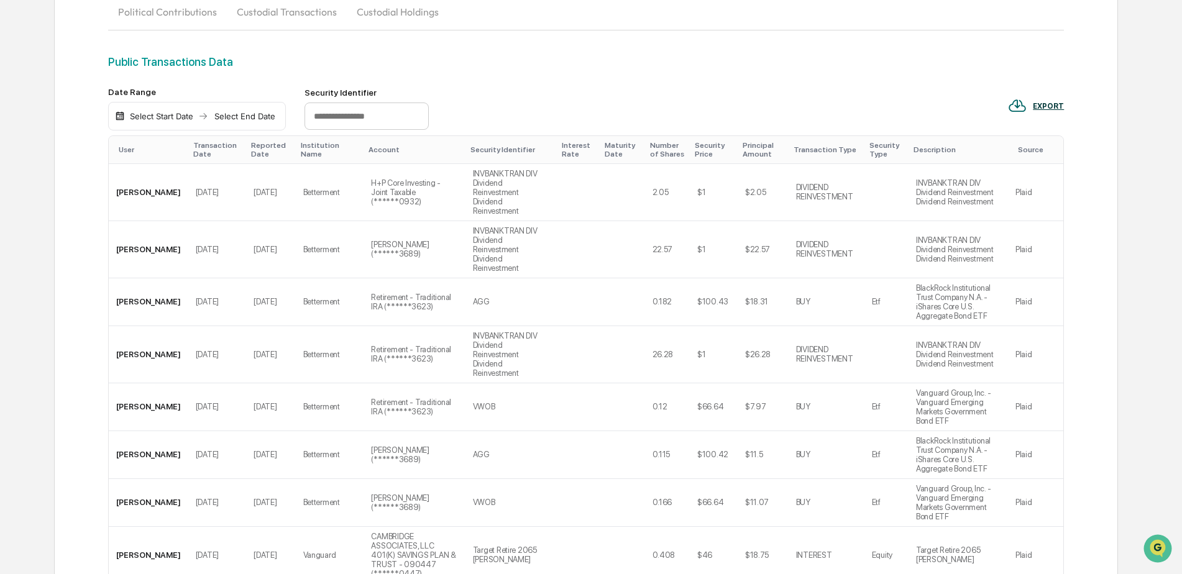
click at [162, 117] on div "Select Start Date" at bounding box center [161, 116] width 68 height 10
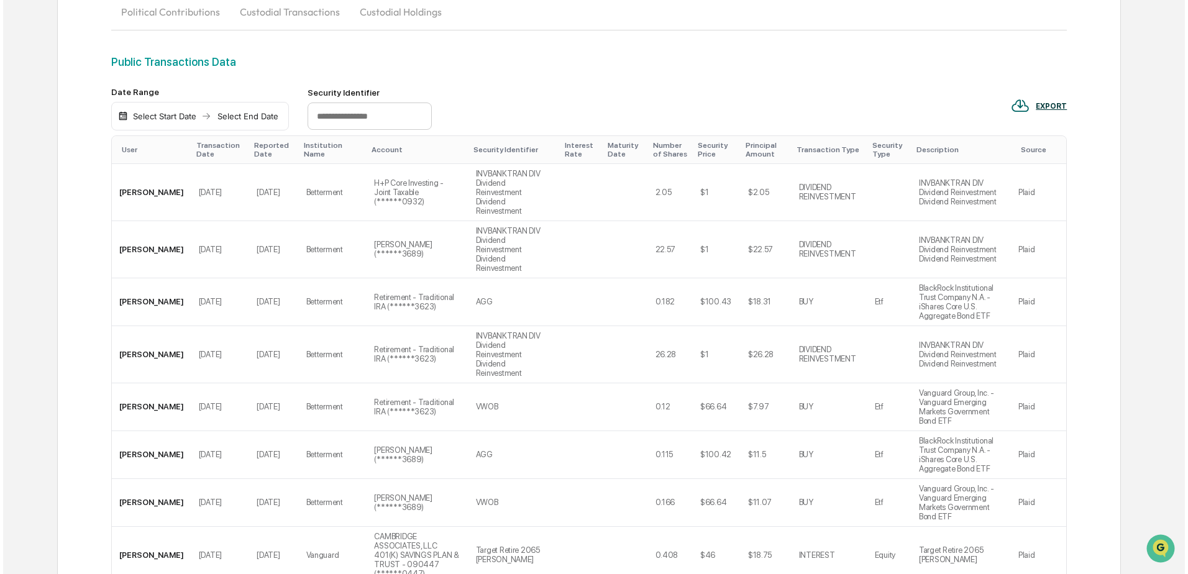
scroll to position [187, 0]
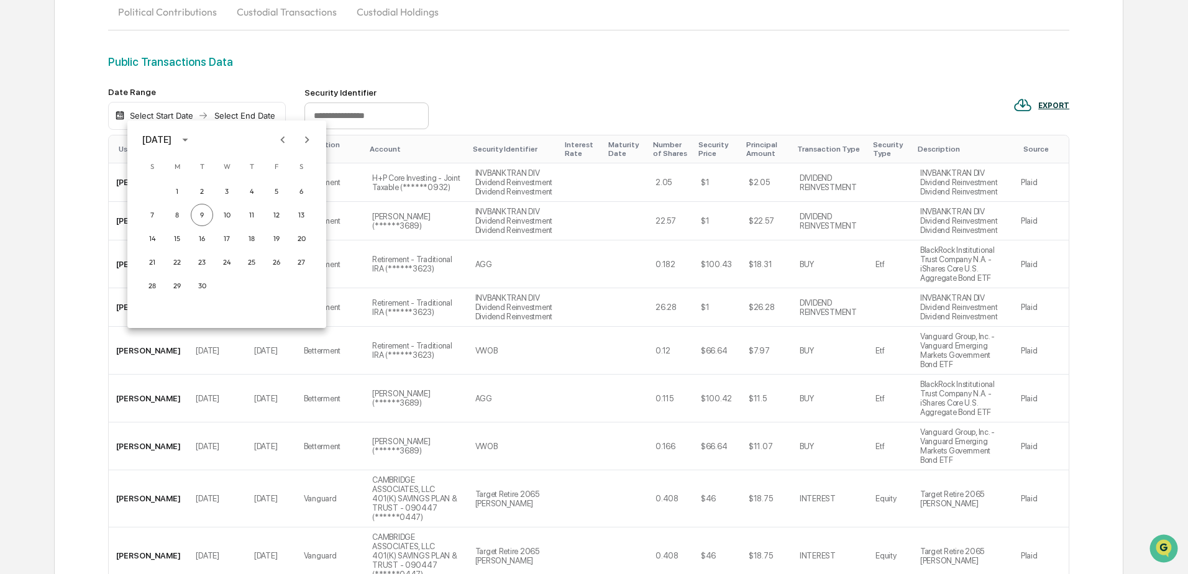
click at [192, 142] on icon "calendar view is open, switch to year view" at bounding box center [185, 140] width 14 height 14
click at [269, 244] on button "2025" at bounding box center [291, 241] width 45 height 22
click at [166, 204] on button "Apr" at bounding box center [162, 202] width 45 height 22
click at [205, 192] on button "1" at bounding box center [202, 191] width 22 height 22
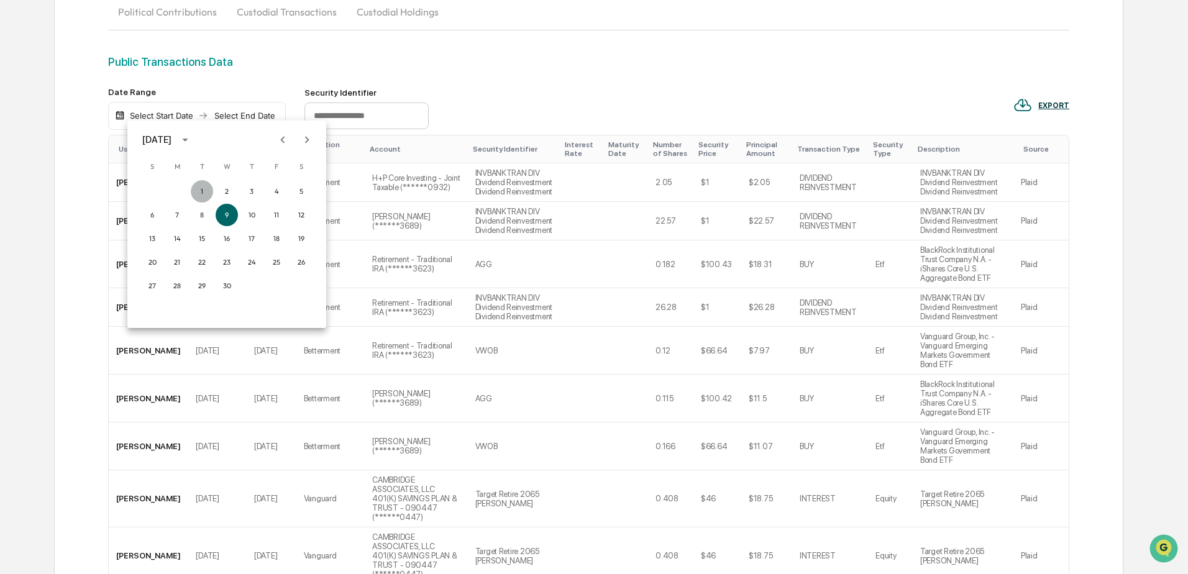
scroll to position [65, 0]
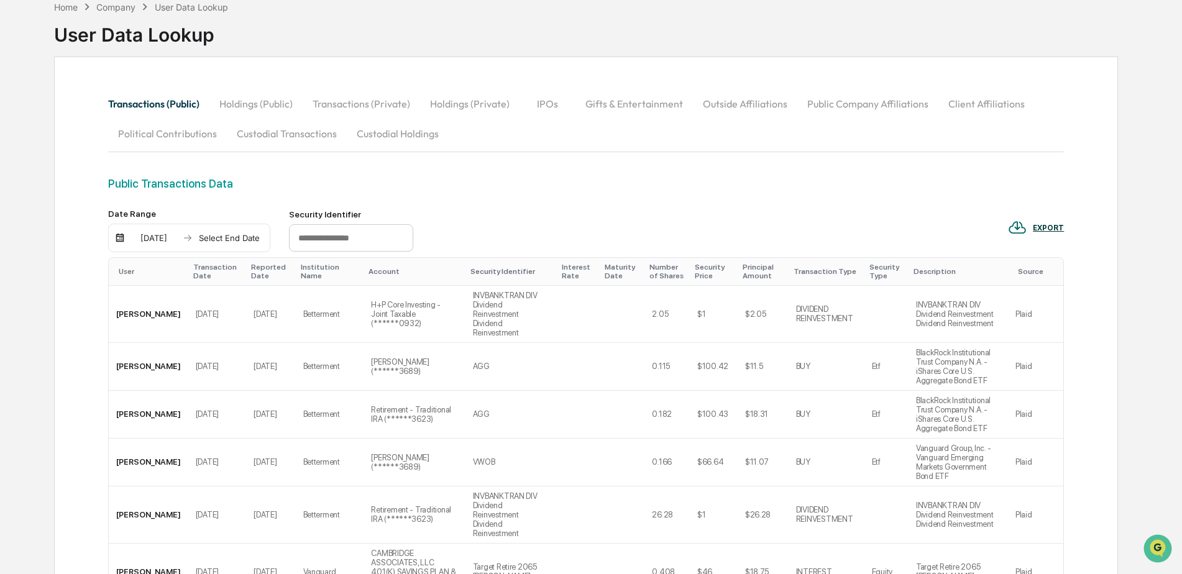
click at [256, 242] on div "Select End Date" at bounding box center [229, 238] width 68 height 10
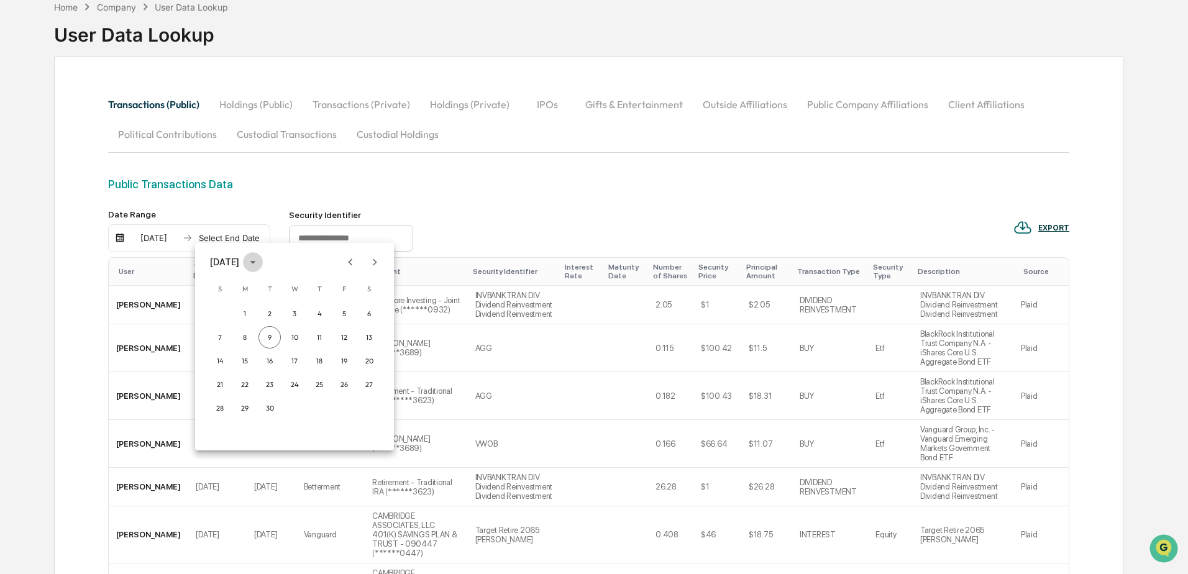
click at [263, 261] on button "calendar view is open, switch to year view" at bounding box center [253, 262] width 20 height 20
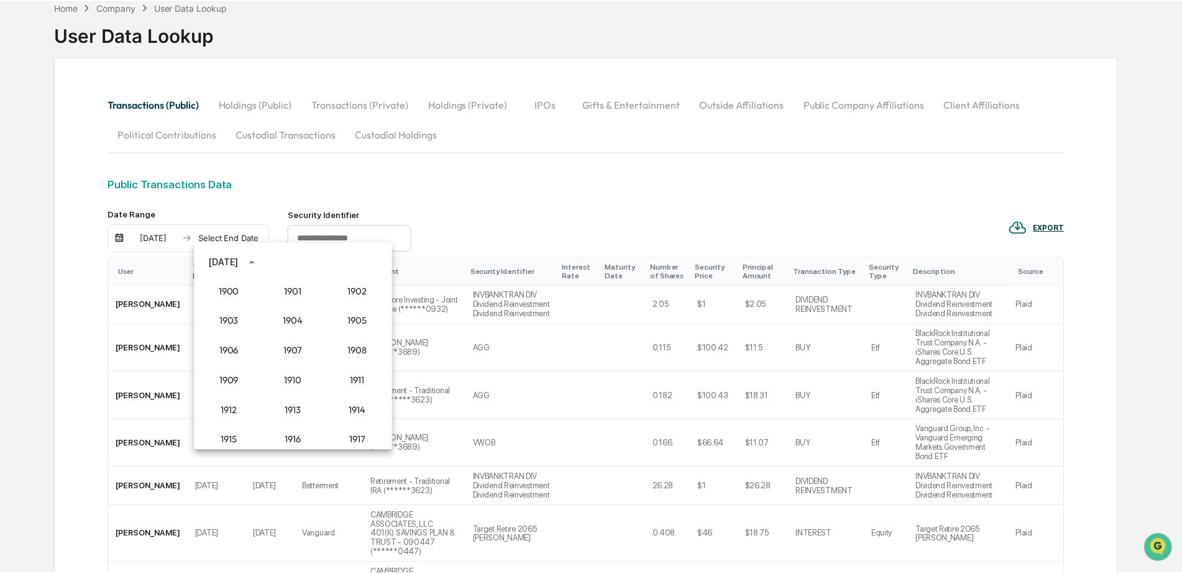
scroll to position [1151, 0]
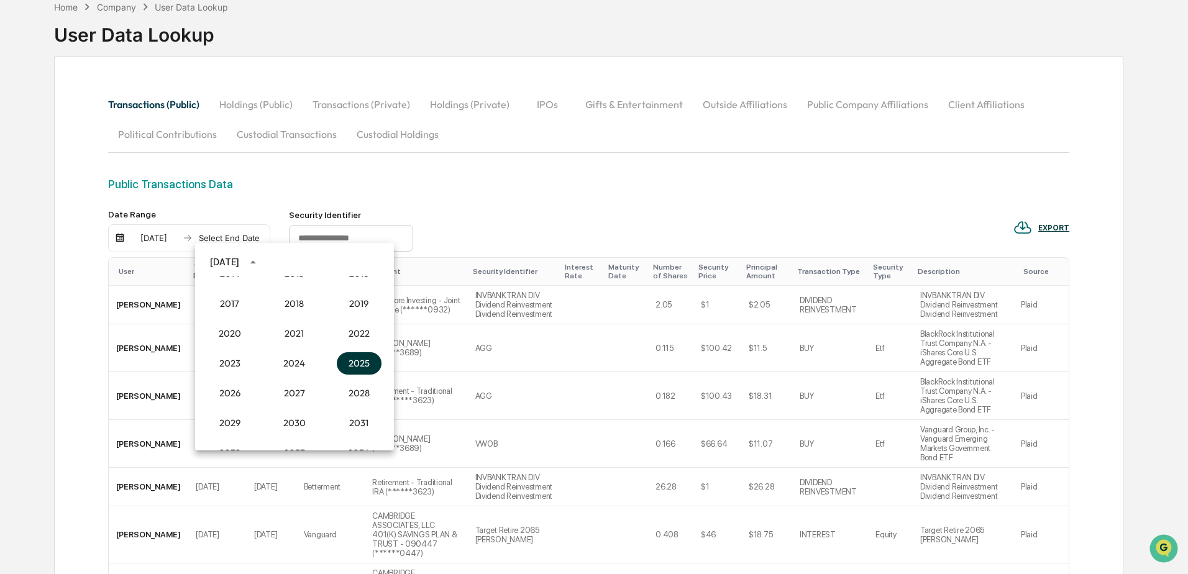
click at [344, 369] on button "2025" at bounding box center [359, 363] width 45 height 22
click at [353, 326] on button "Jun" at bounding box center [359, 325] width 45 height 22
click at [244, 408] on button "30" at bounding box center [245, 408] width 22 height 22
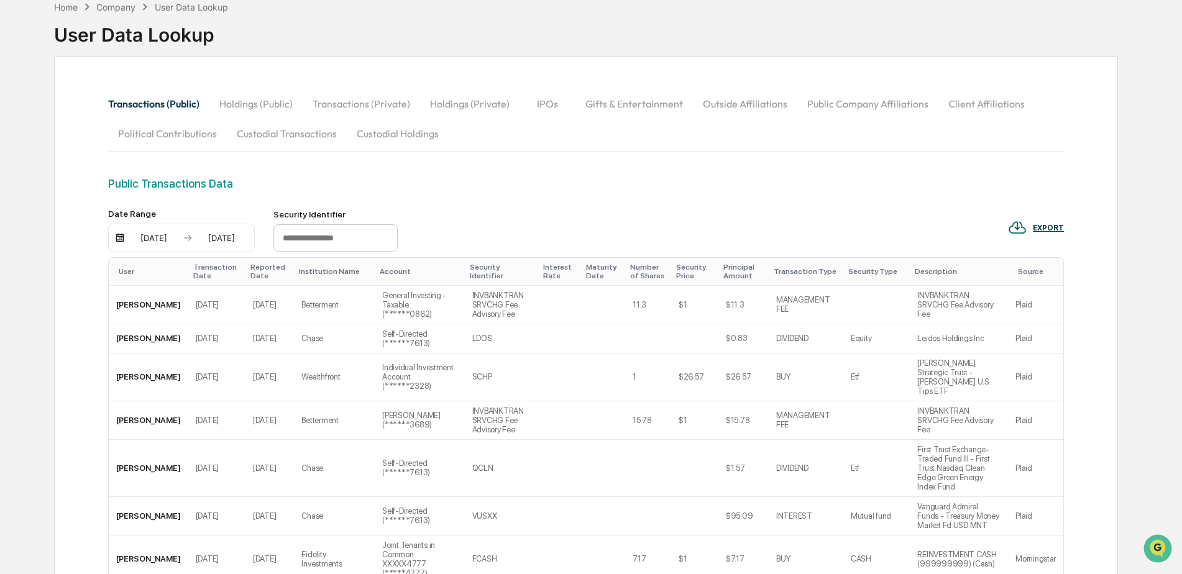
click at [1058, 231] on div "EXPORT" at bounding box center [1048, 228] width 31 height 9
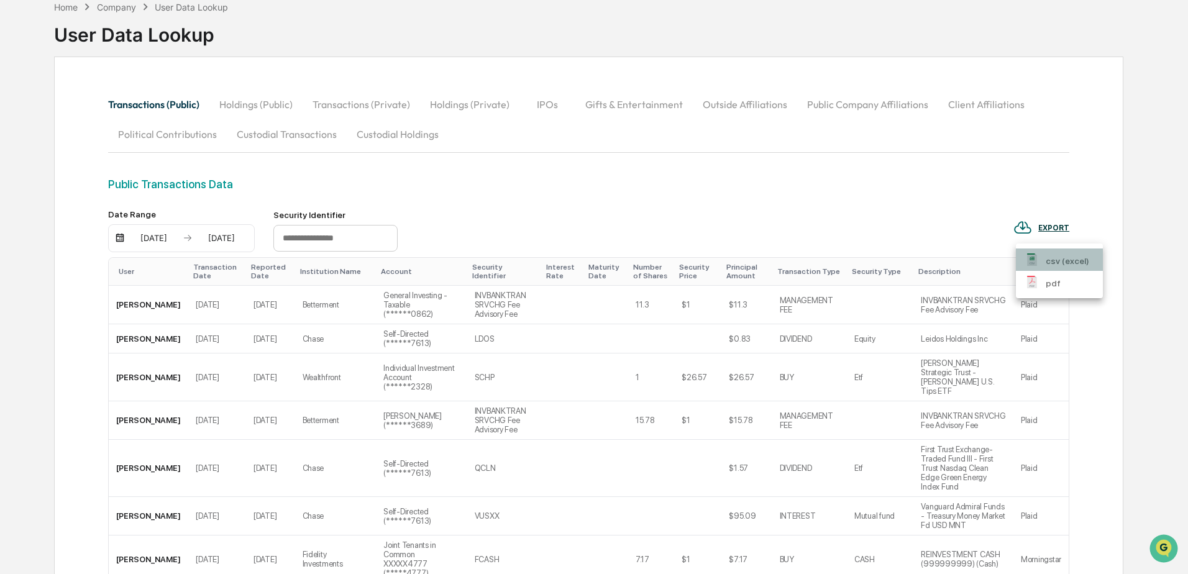
click at [1073, 265] on p "csv (excel)" at bounding box center [1068, 261] width 44 height 13
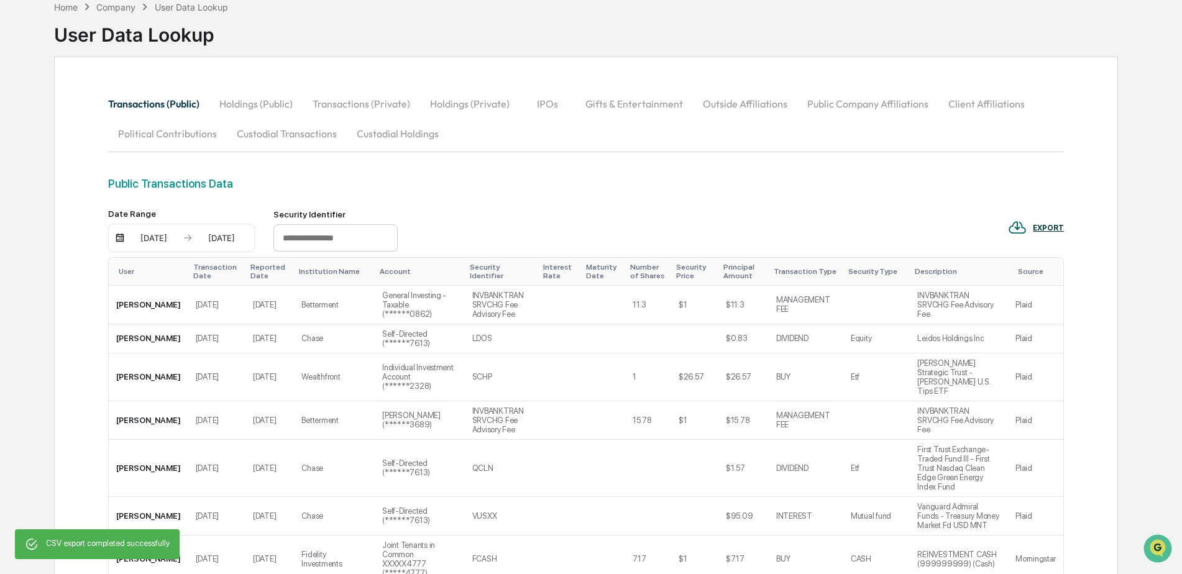
click at [352, 98] on button "Transactions (Private)" at bounding box center [361, 104] width 117 height 30
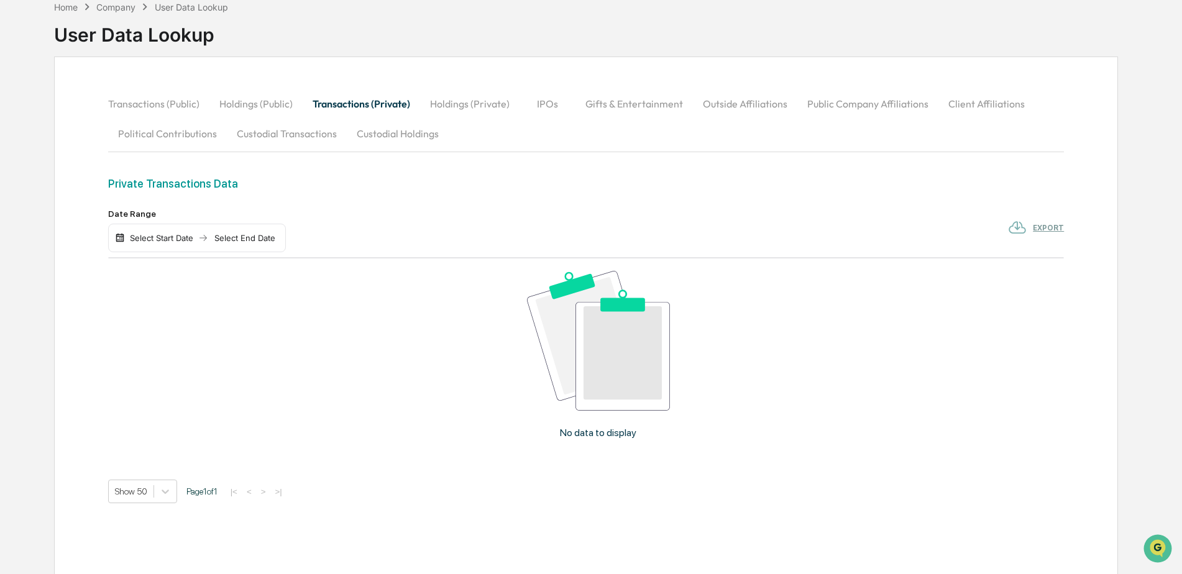
scroll to position [65, 0]
click at [124, 241] on img at bounding box center [120, 238] width 10 height 10
click at [124, 239] on img at bounding box center [120, 238] width 10 height 10
click at [166, 237] on div "Select Start Date" at bounding box center [161, 238] width 68 height 10
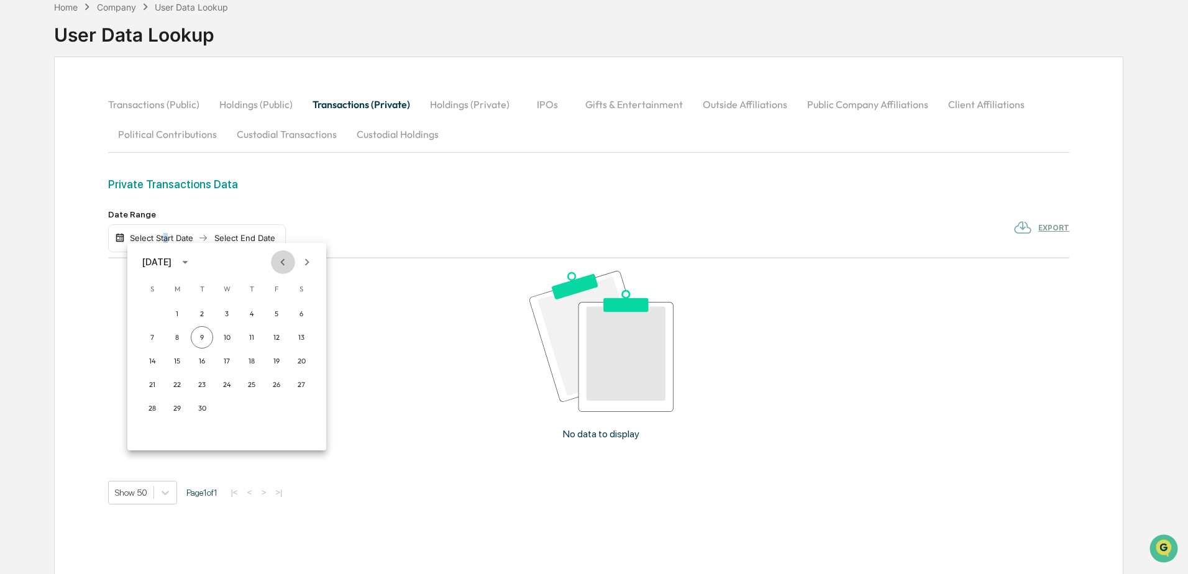
drag, startPoint x: 166, startPoint y: 237, endPoint x: 282, endPoint y: 263, distance: 118.5
click at [282, 263] on icon "Previous month" at bounding box center [283, 262] width 4 height 7
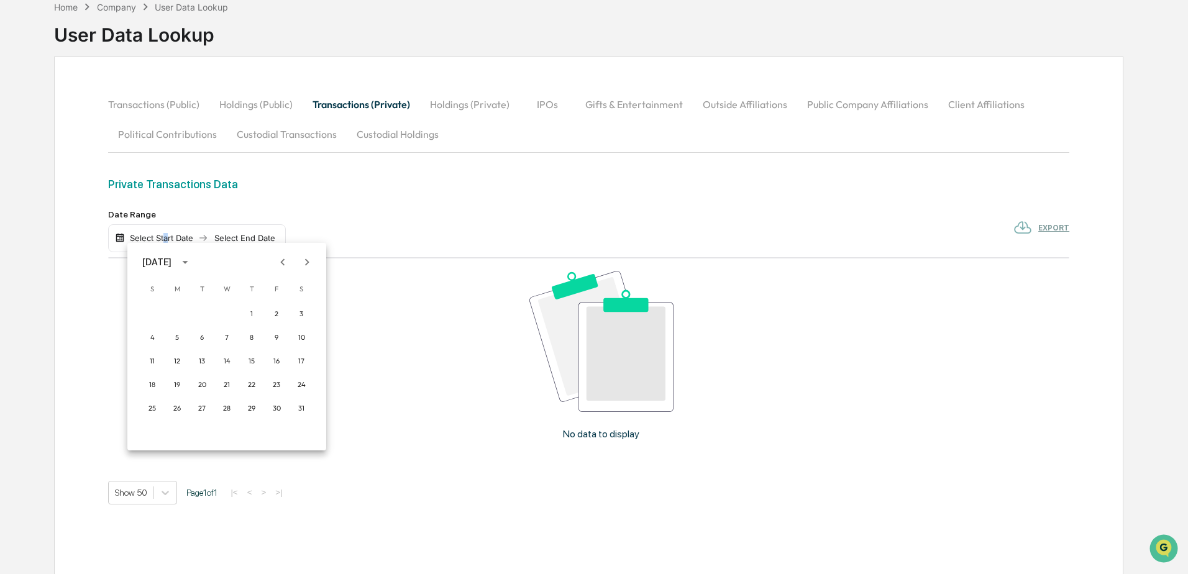
click at [282, 263] on icon "Previous month" at bounding box center [283, 262] width 4 height 7
click at [199, 323] on button "1" at bounding box center [202, 314] width 22 height 22
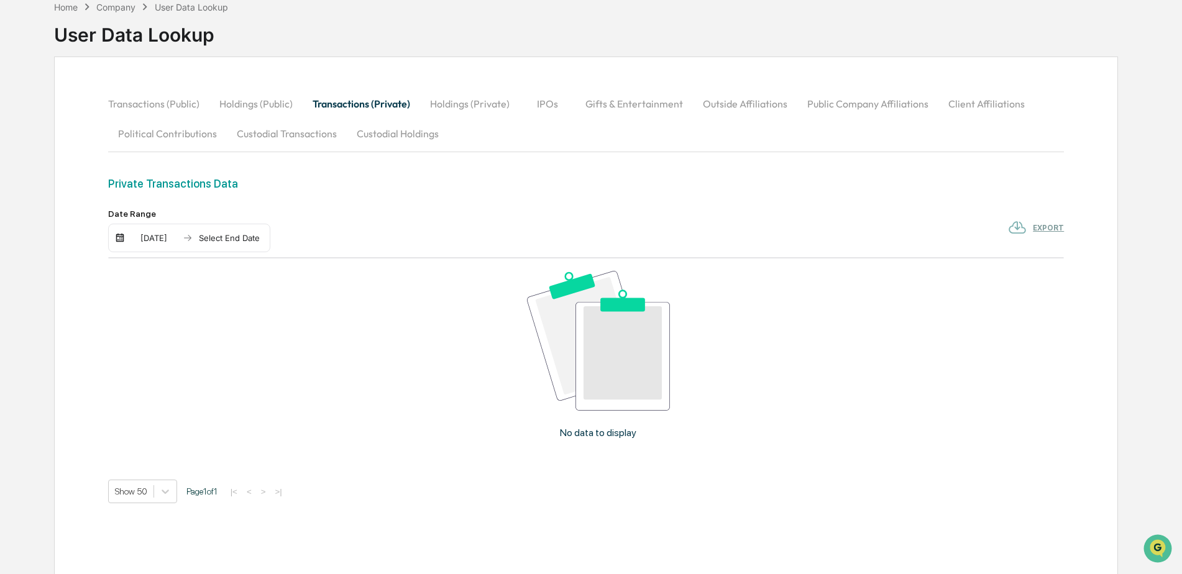
click at [235, 246] on div "04/01/2025 Select End Date" at bounding box center [189, 238] width 162 height 29
click at [225, 241] on div "Select End Date" at bounding box center [229, 238] width 68 height 10
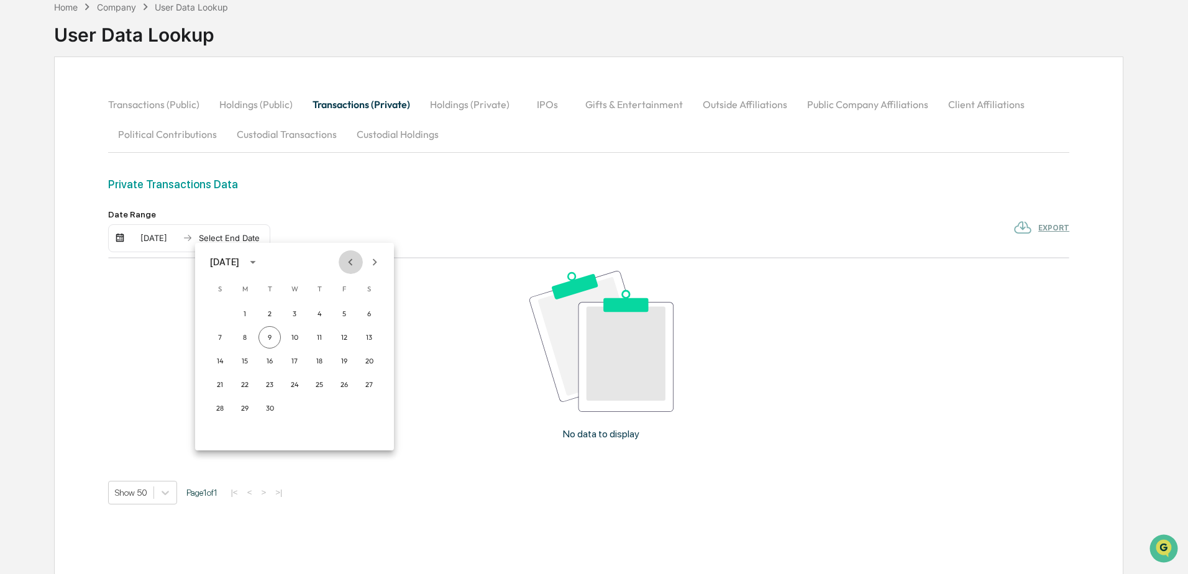
click at [342, 263] on button "Previous month" at bounding box center [351, 262] width 24 height 24
click at [341, 264] on button "Previous month" at bounding box center [351, 262] width 24 height 24
click at [240, 413] on button "30" at bounding box center [245, 408] width 22 height 22
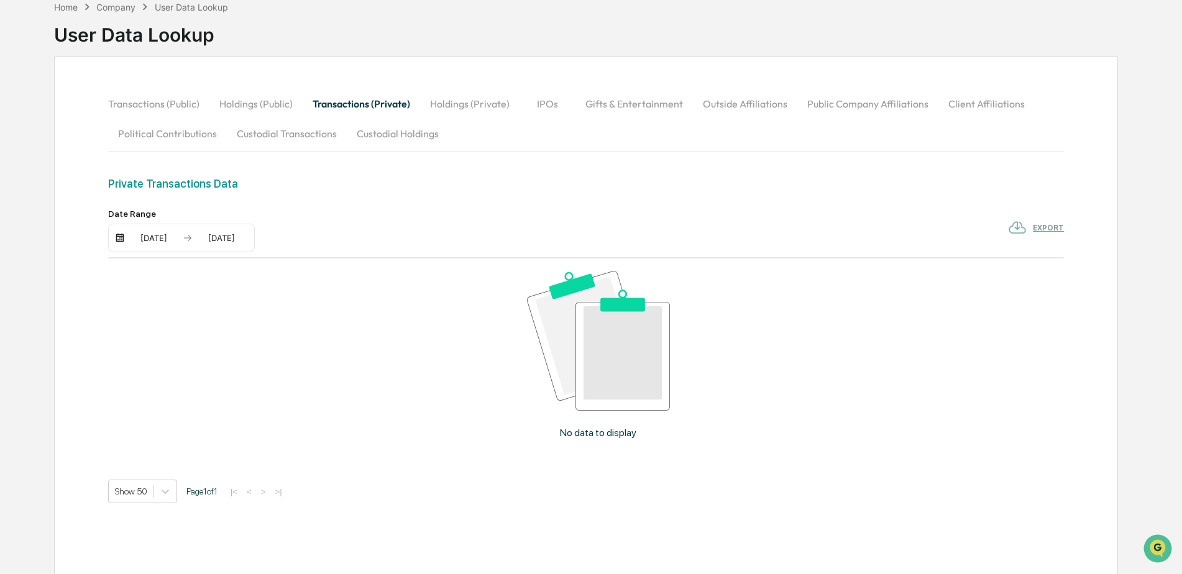
click at [239, 367] on div "No data to display" at bounding box center [598, 360] width 981 height 203
click at [553, 104] on button "IPOs" at bounding box center [548, 104] width 56 height 30
click at [673, 100] on button "Gifts & Entertainment" at bounding box center [634, 104] width 117 height 30
click at [738, 104] on button "Outside Affiliations" at bounding box center [746, 104] width 104 height 30
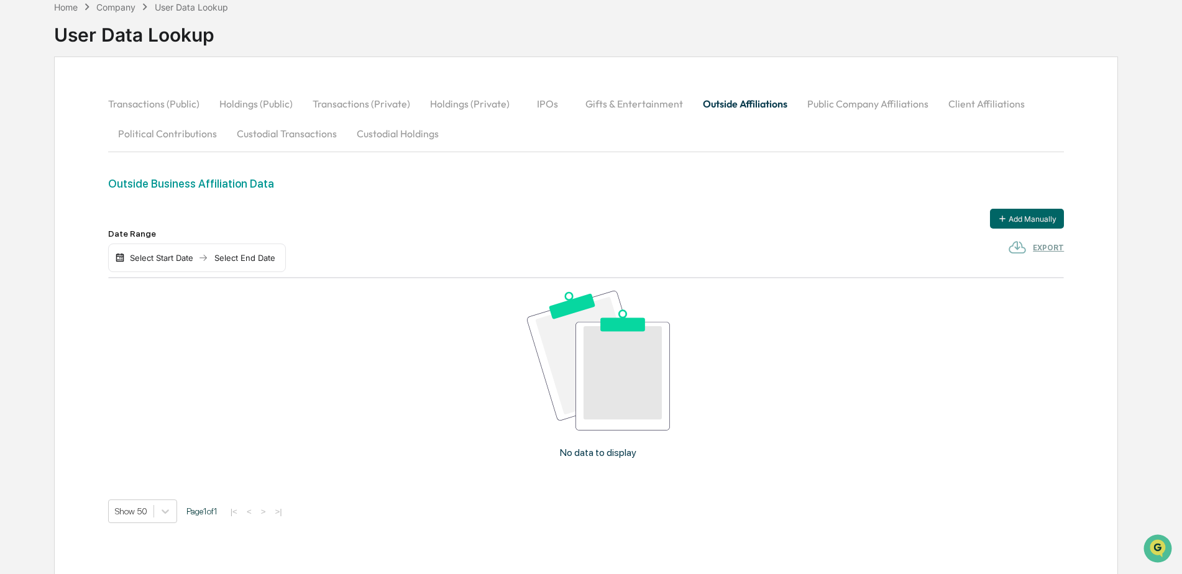
click at [959, 103] on button "Client Affiliations" at bounding box center [987, 104] width 96 height 30
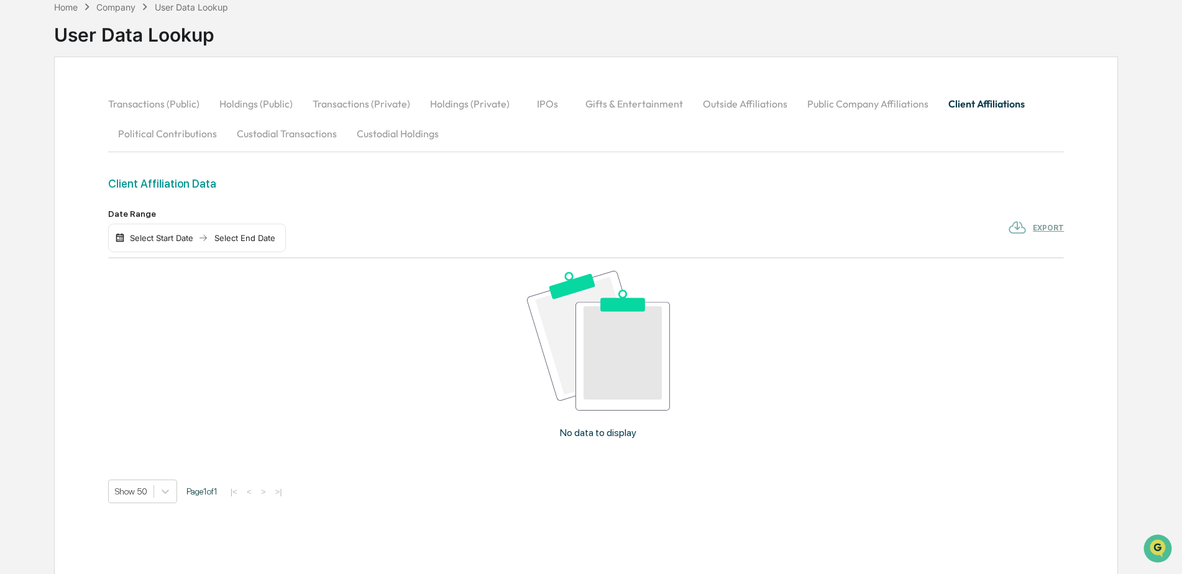
click at [612, 101] on button "Gifts & Entertainment" at bounding box center [634, 104] width 117 height 30
click at [64, 11] on div "Home" at bounding box center [66, 7] width 24 height 11
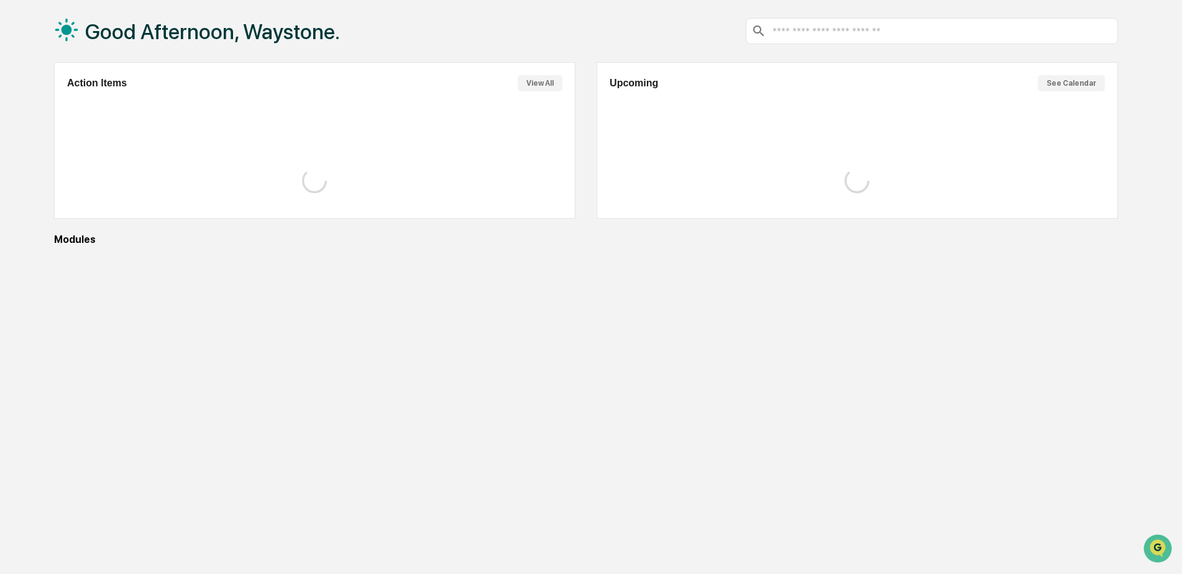
scroll to position [59, 0]
